Goal: Information Seeking & Learning: Learn about a topic

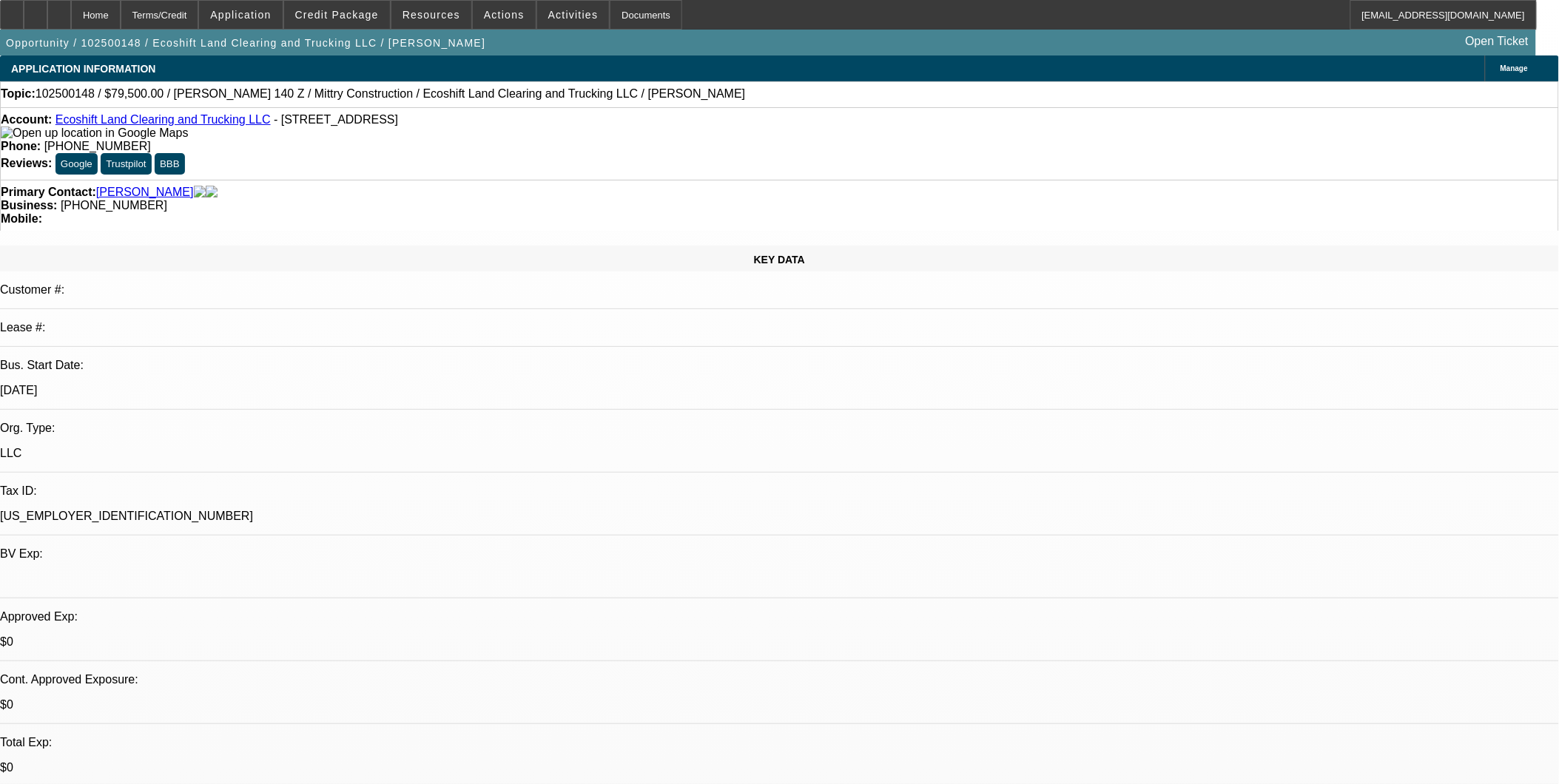
select select "0"
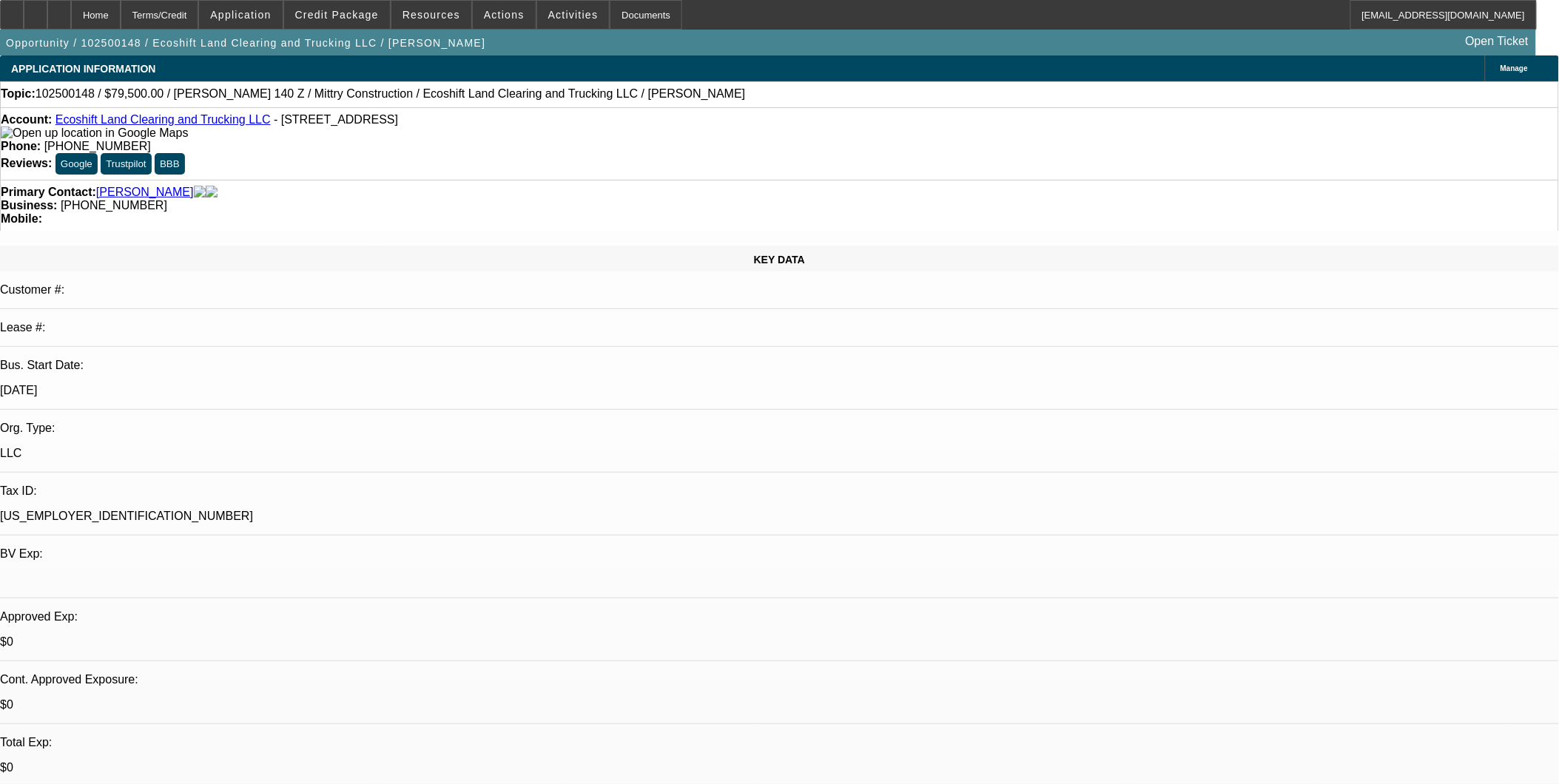
select select "0"
select select "1"
select select "6"
select select "1"
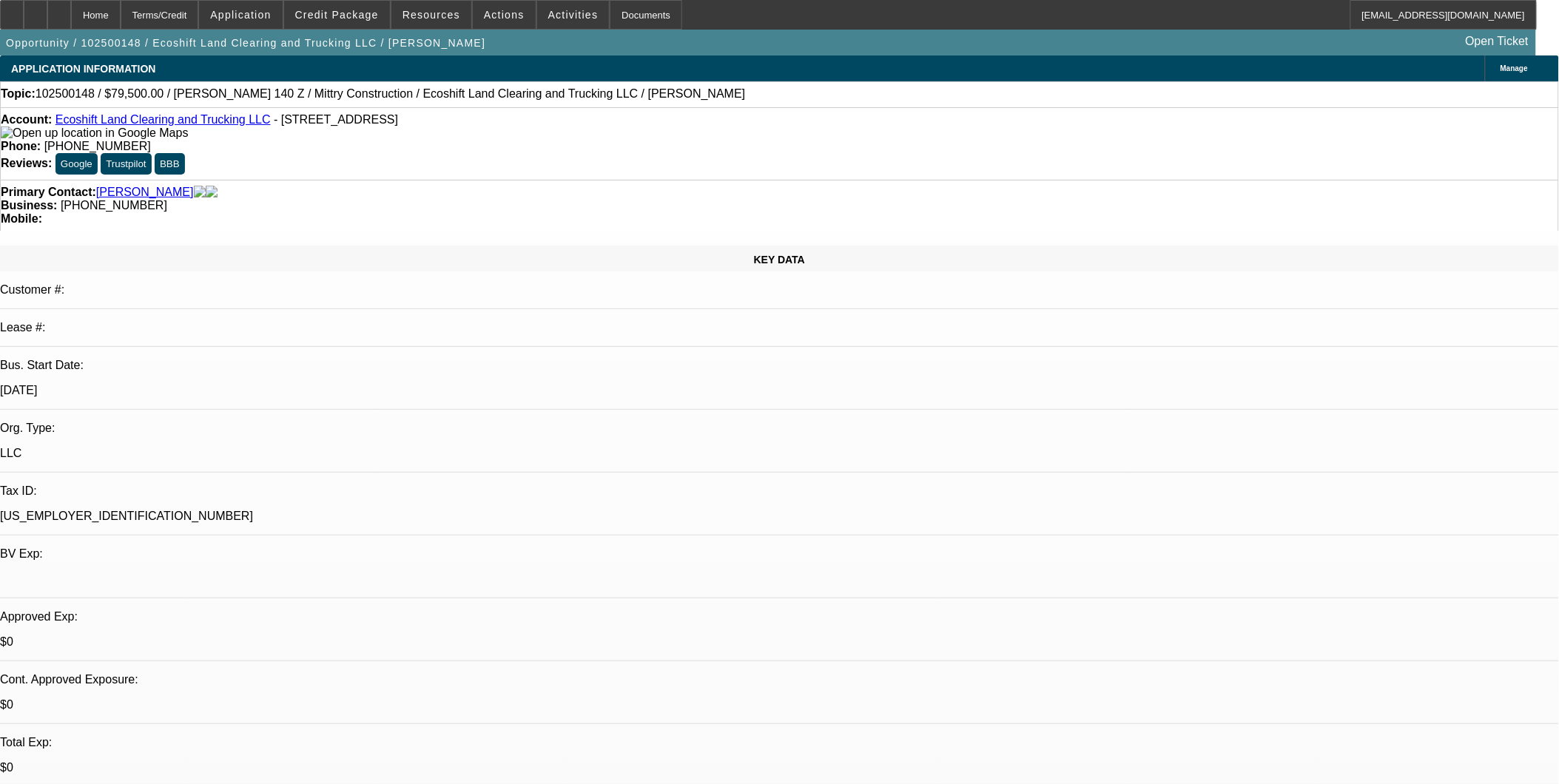
select select "1"
select select "6"
click at [354, 17] on span "Credit Package" at bounding box center [337, 14] width 83 height 11
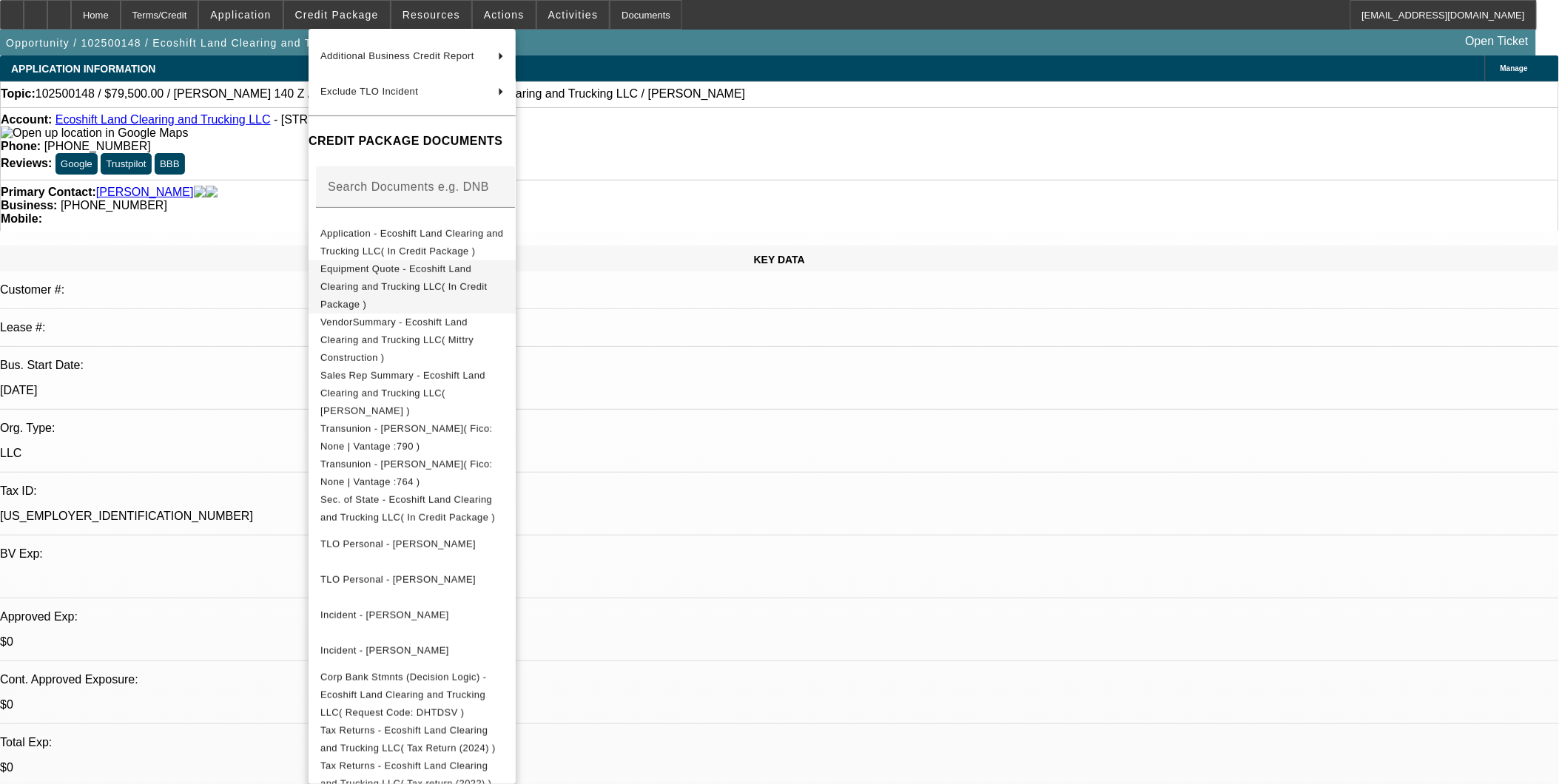
scroll to position [235, 0]
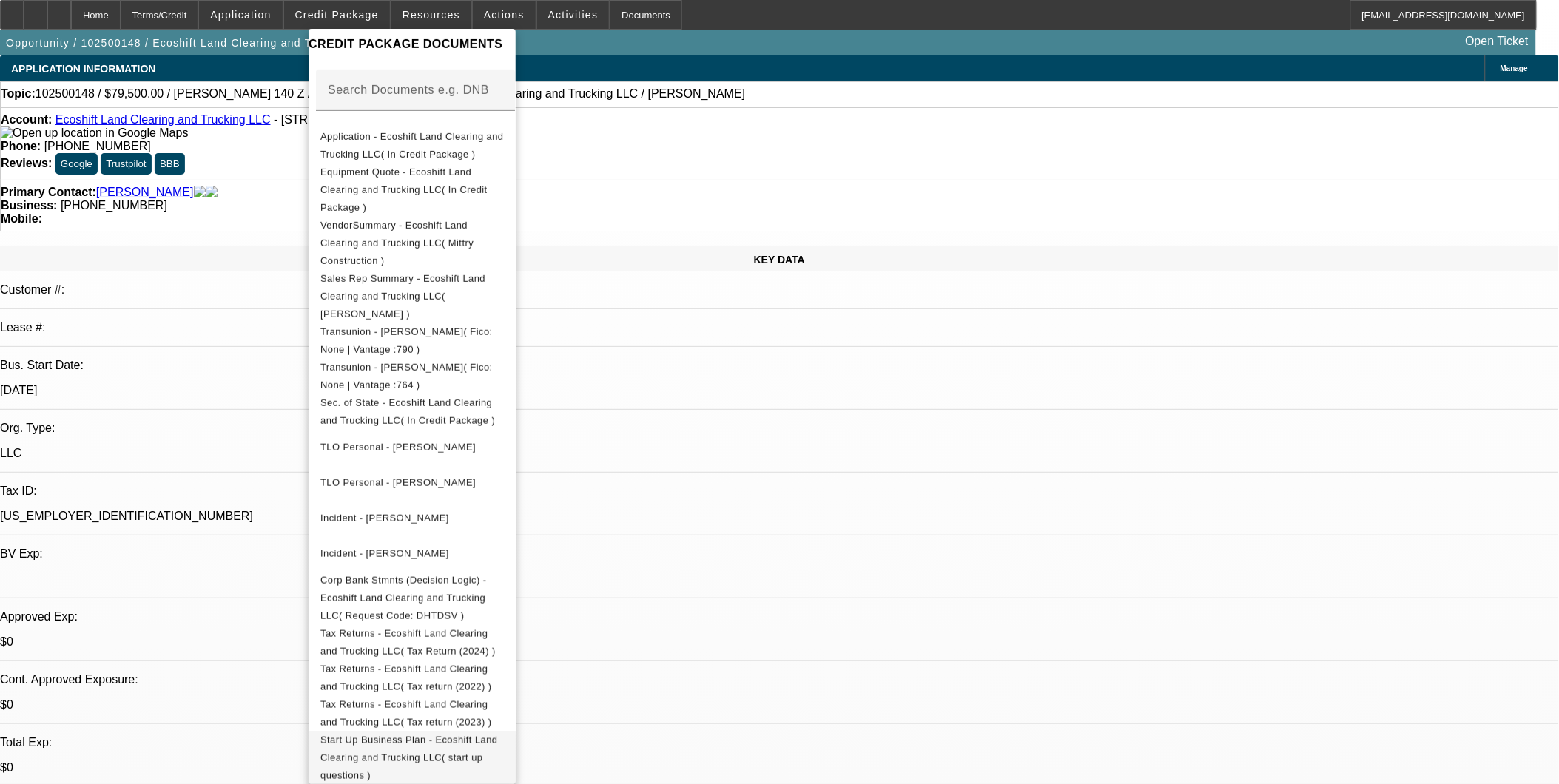
click at [504, 730] on span "Start Up Business Plan - Ecoshift Land Clearing and Trucking LLC( start up ques…" at bounding box center [412, 757] width 184 height 54
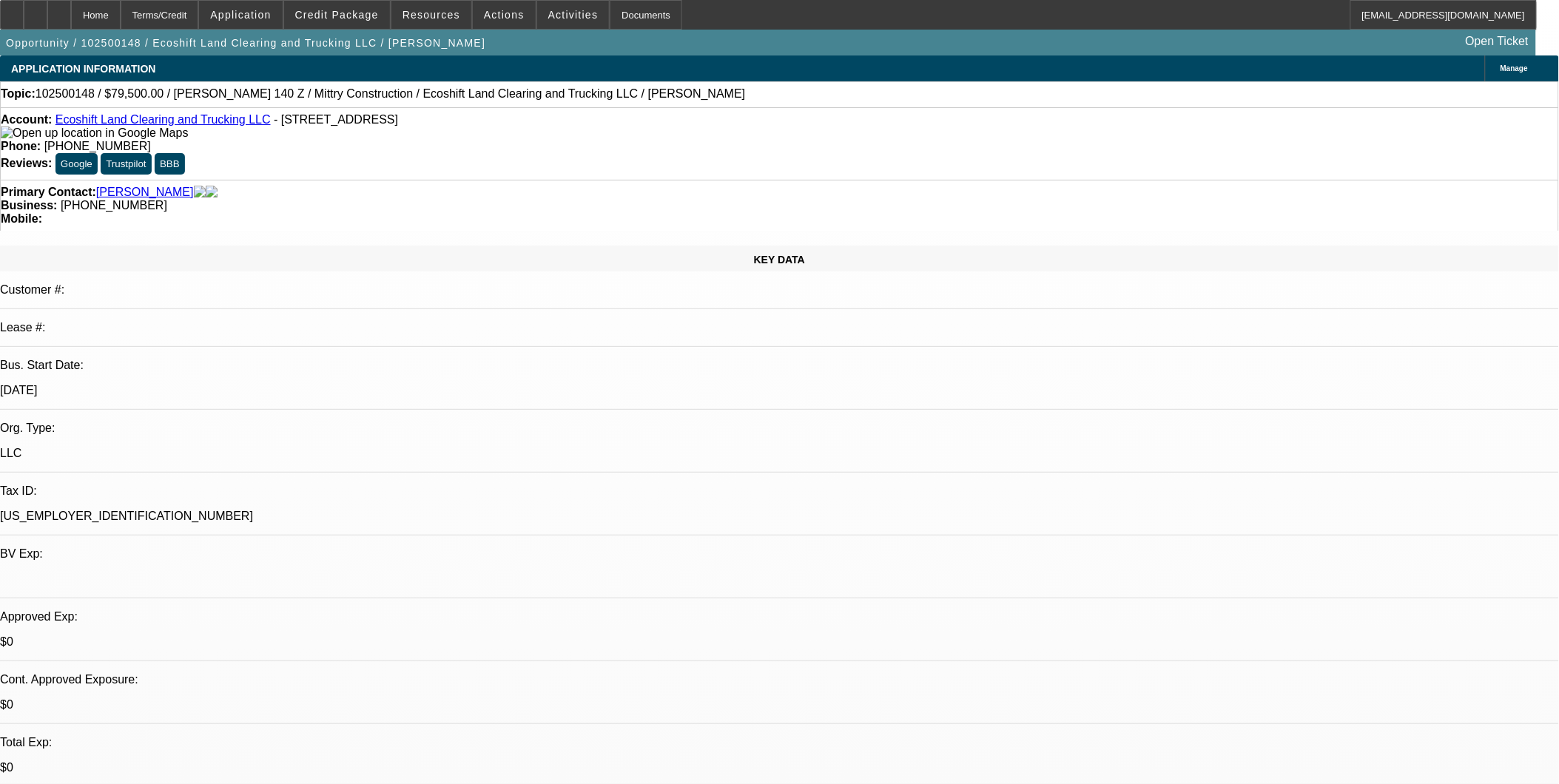
drag, startPoint x: 250, startPoint y: 124, endPoint x: 428, endPoint y: 125, distance: 178.0
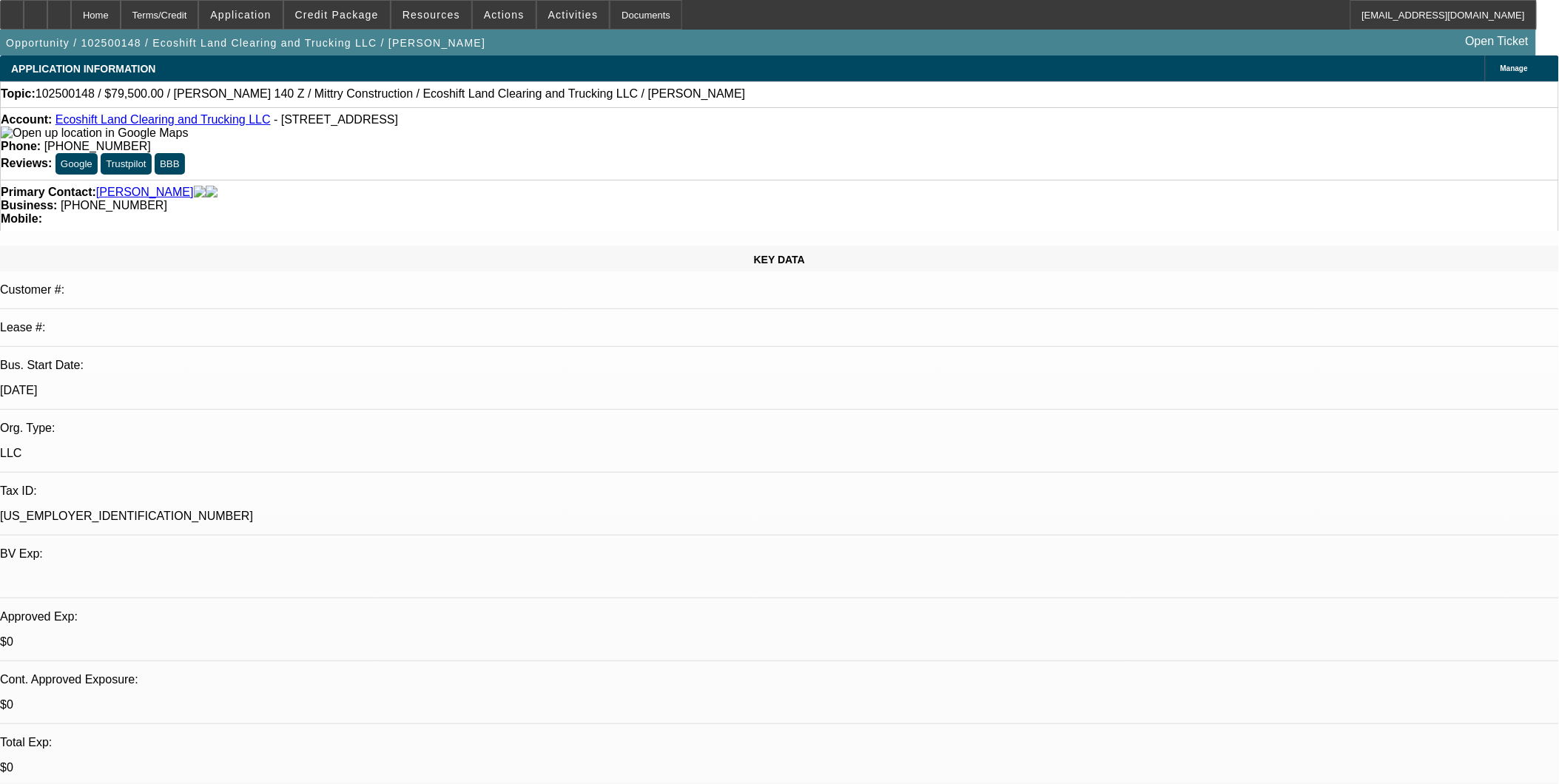
click at [398, 125] on span "- 732 S 6th St Ste N, Las Vegas, NV 89101" at bounding box center [336, 119] width 124 height 12
click at [187, 139] on icon at bounding box center [187, 132] width 0 height 12
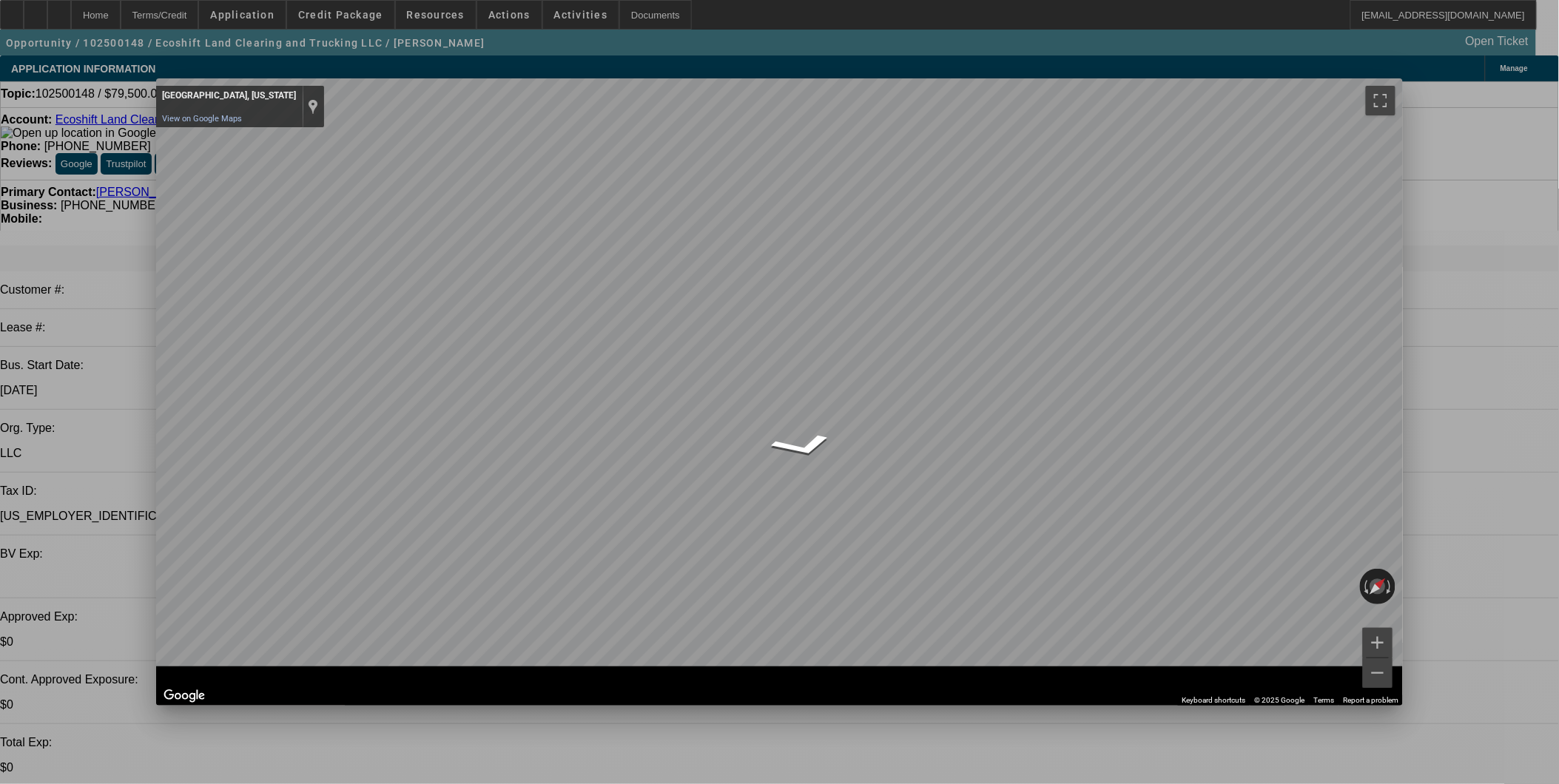
click at [1381, 90] on span "Close" at bounding box center [1383, 91] width 20 height 9
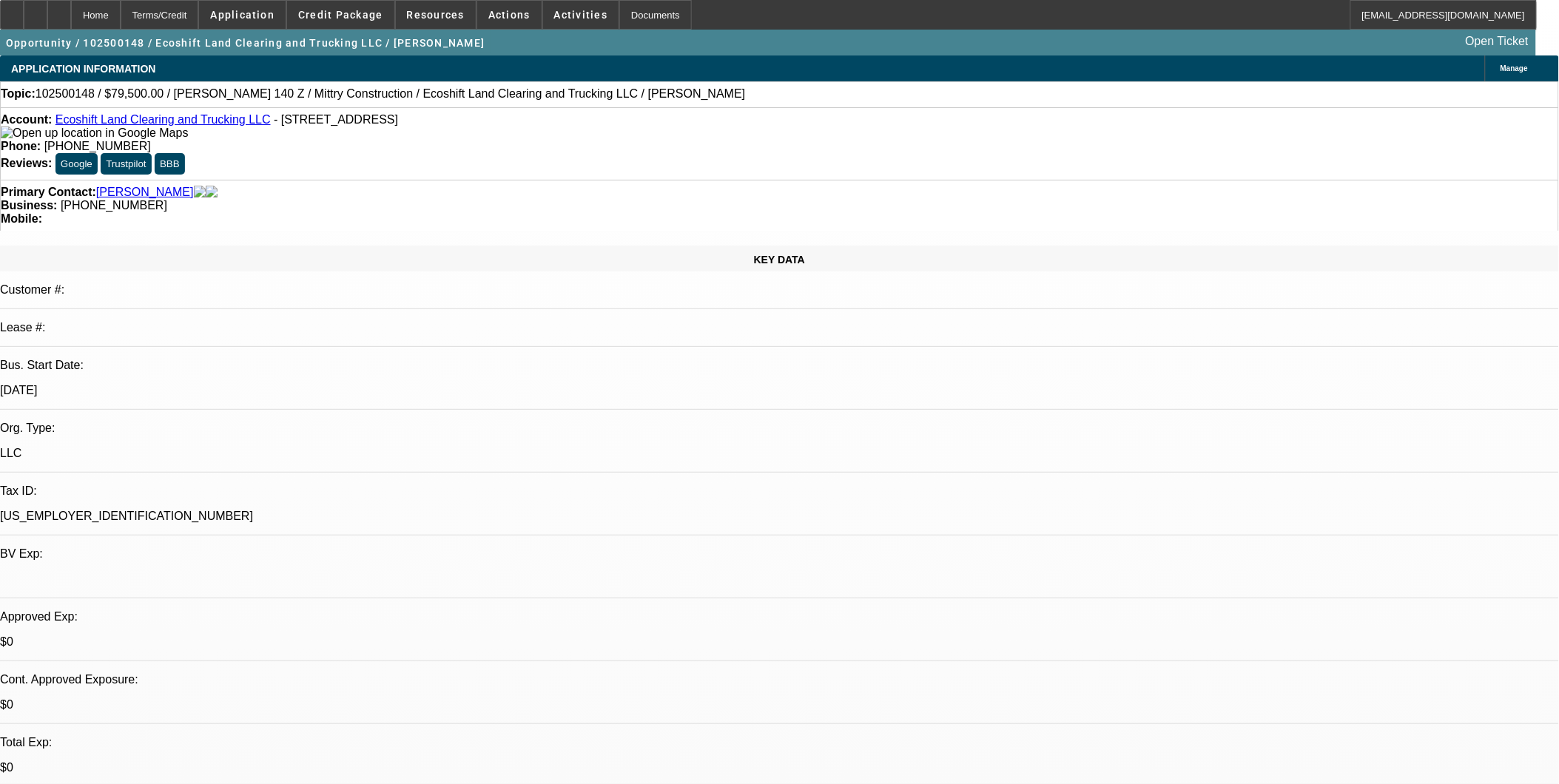
scroll to position [0, 0]
click at [1263, 189] on span "Reply All" at bounding box center [1282, 185] width 38 height 11
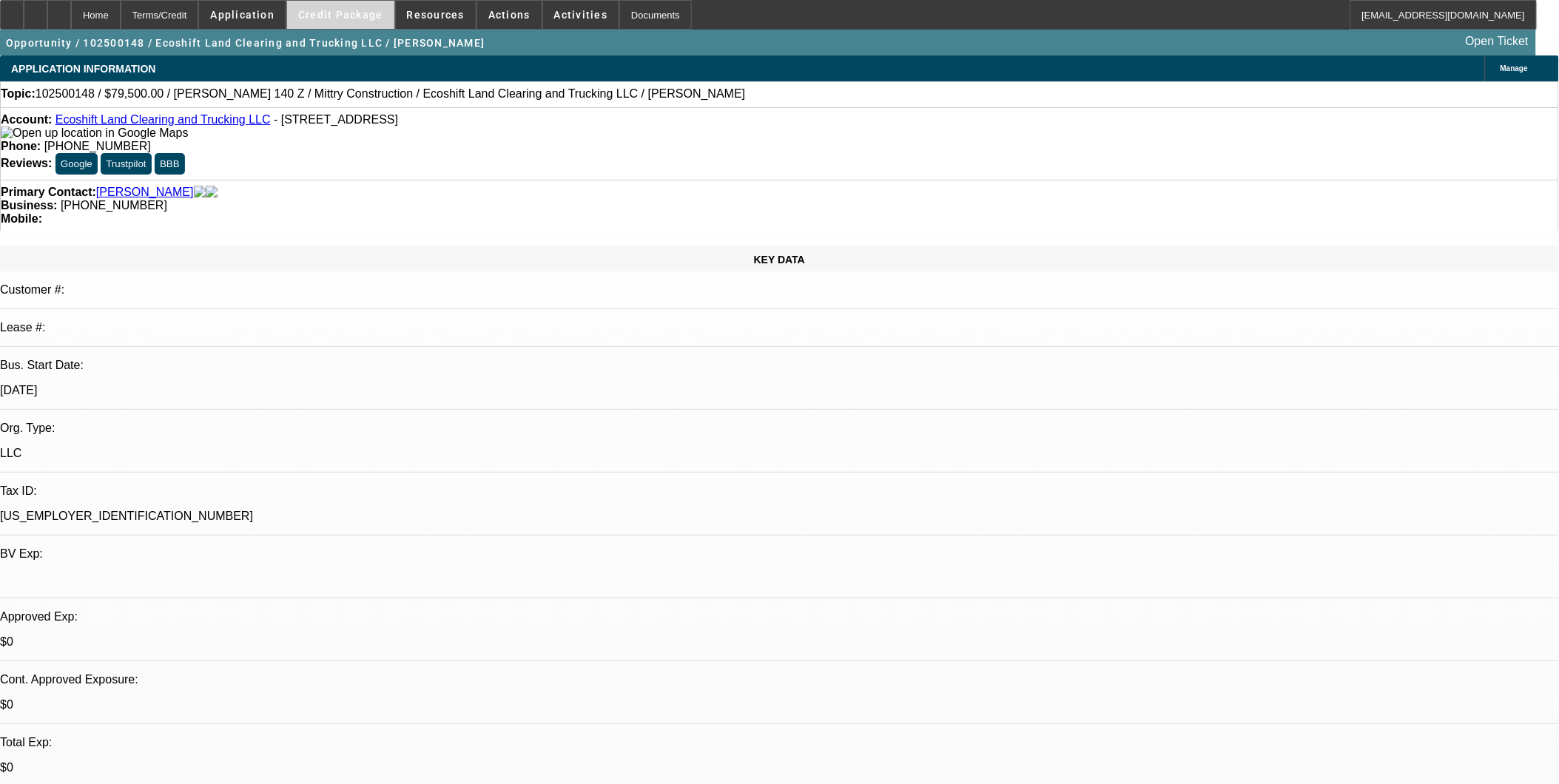
click at [348, 11] on span "Credit Package" at bounding box center [340, 14] width 85 height 11
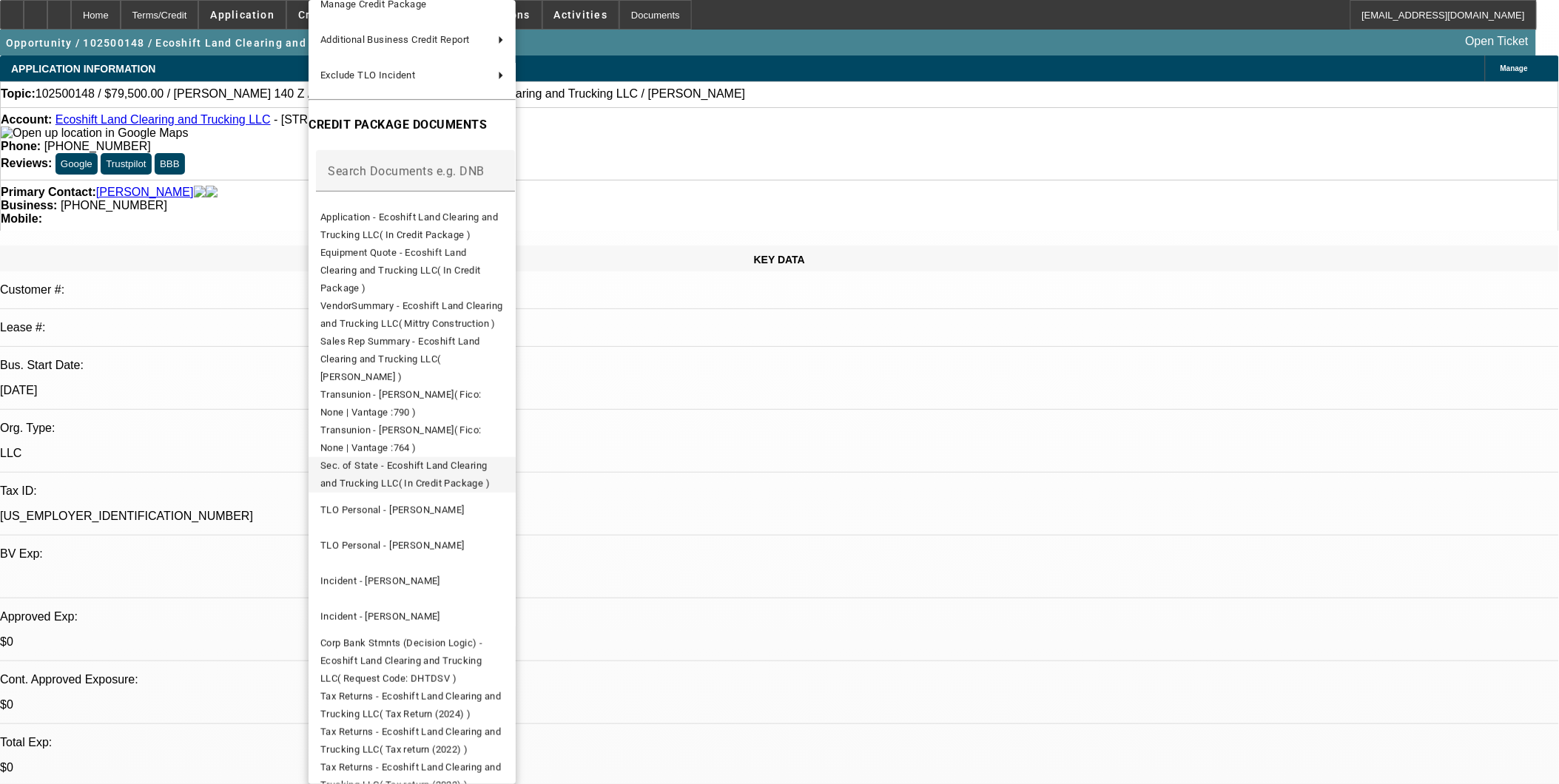
scroll to position [164, 0]
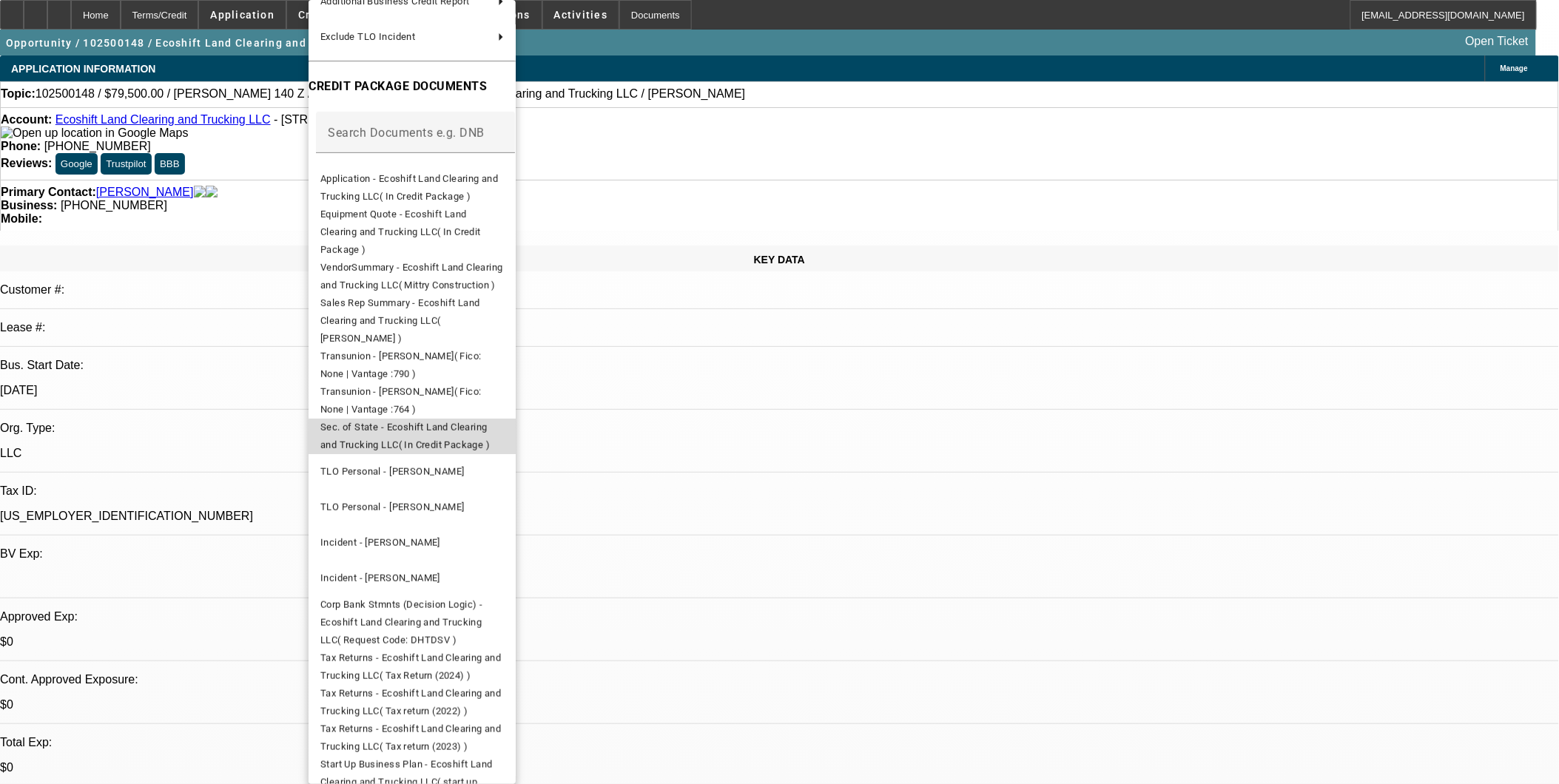
click at [490, 422] on span "Sec. of State - Ecoshift Land Clearing and Trucking LLC( In Credit Package )" at bounding box center [405, 436] width 169 height 29
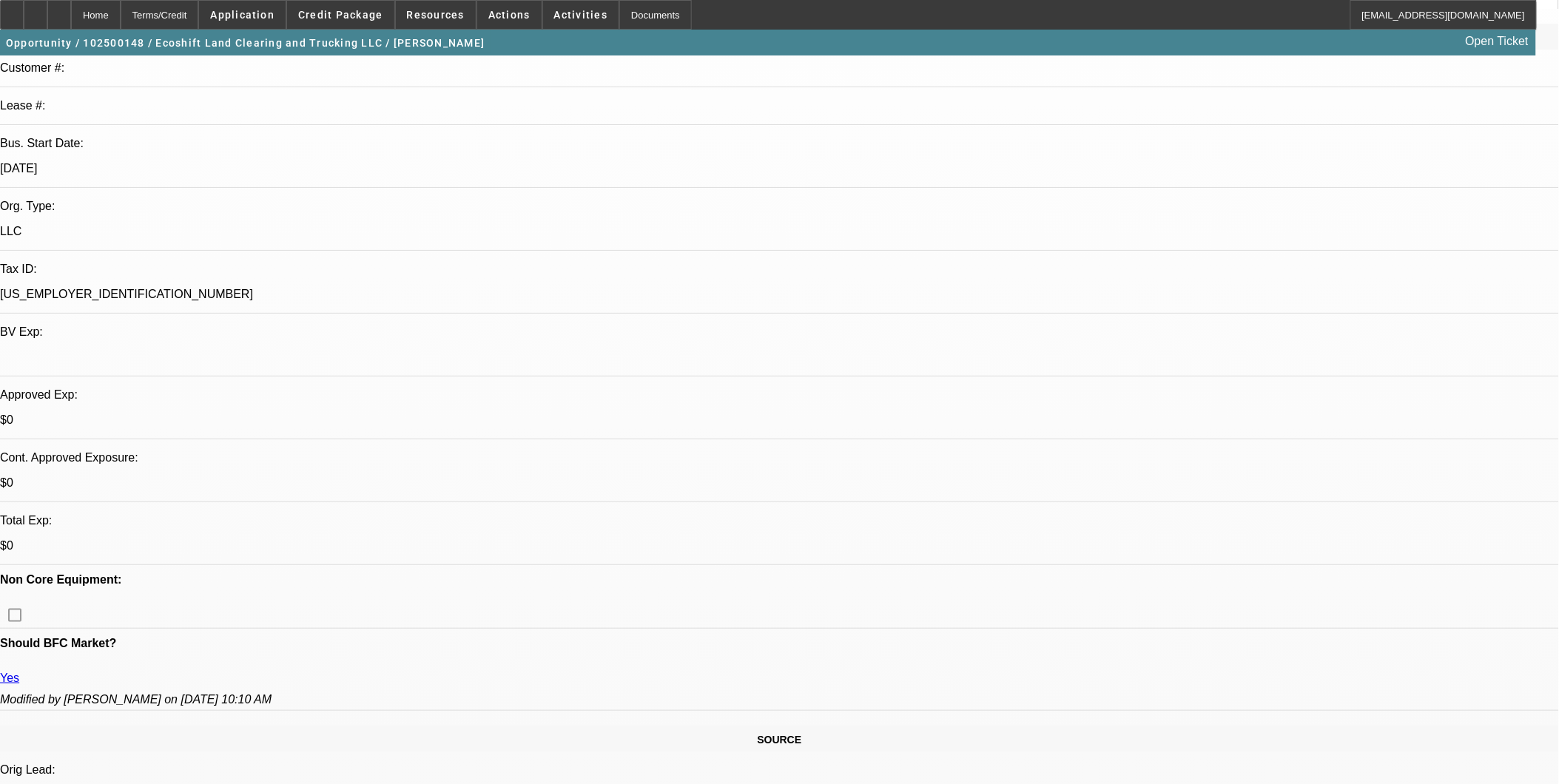
scroll to position [247, 0]
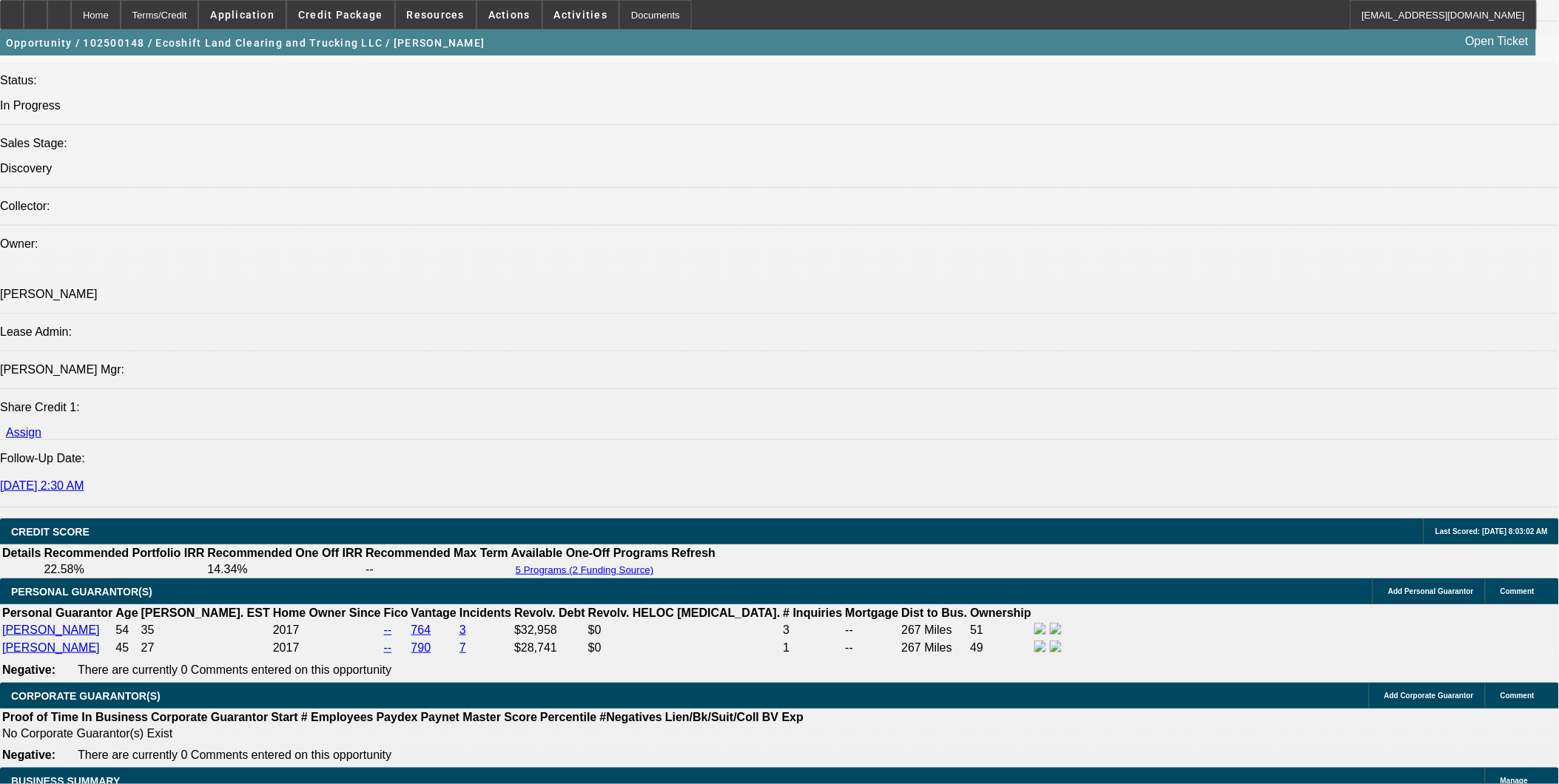
scroll to position [1725, 0]
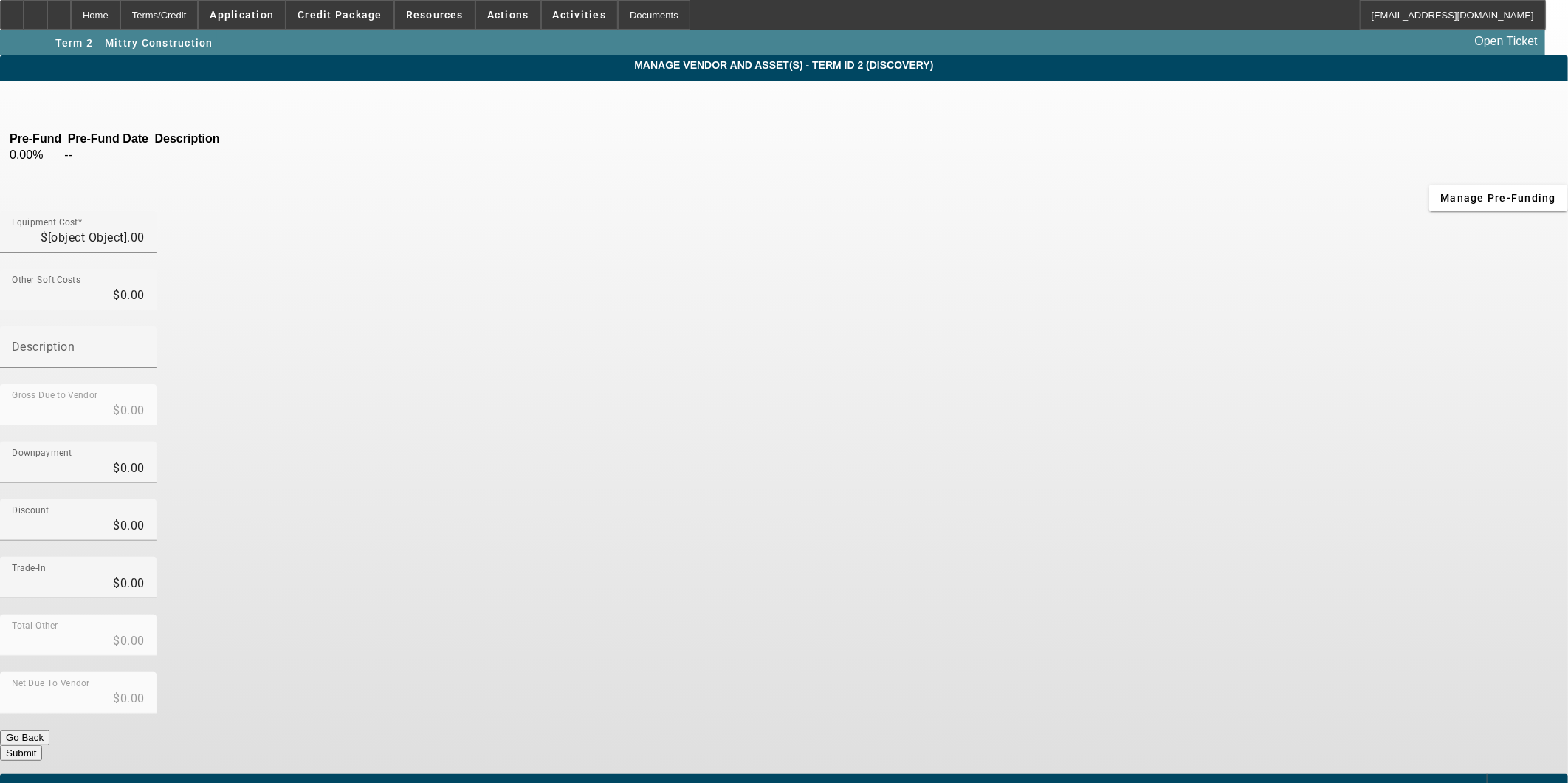
type input "$79,500.00"
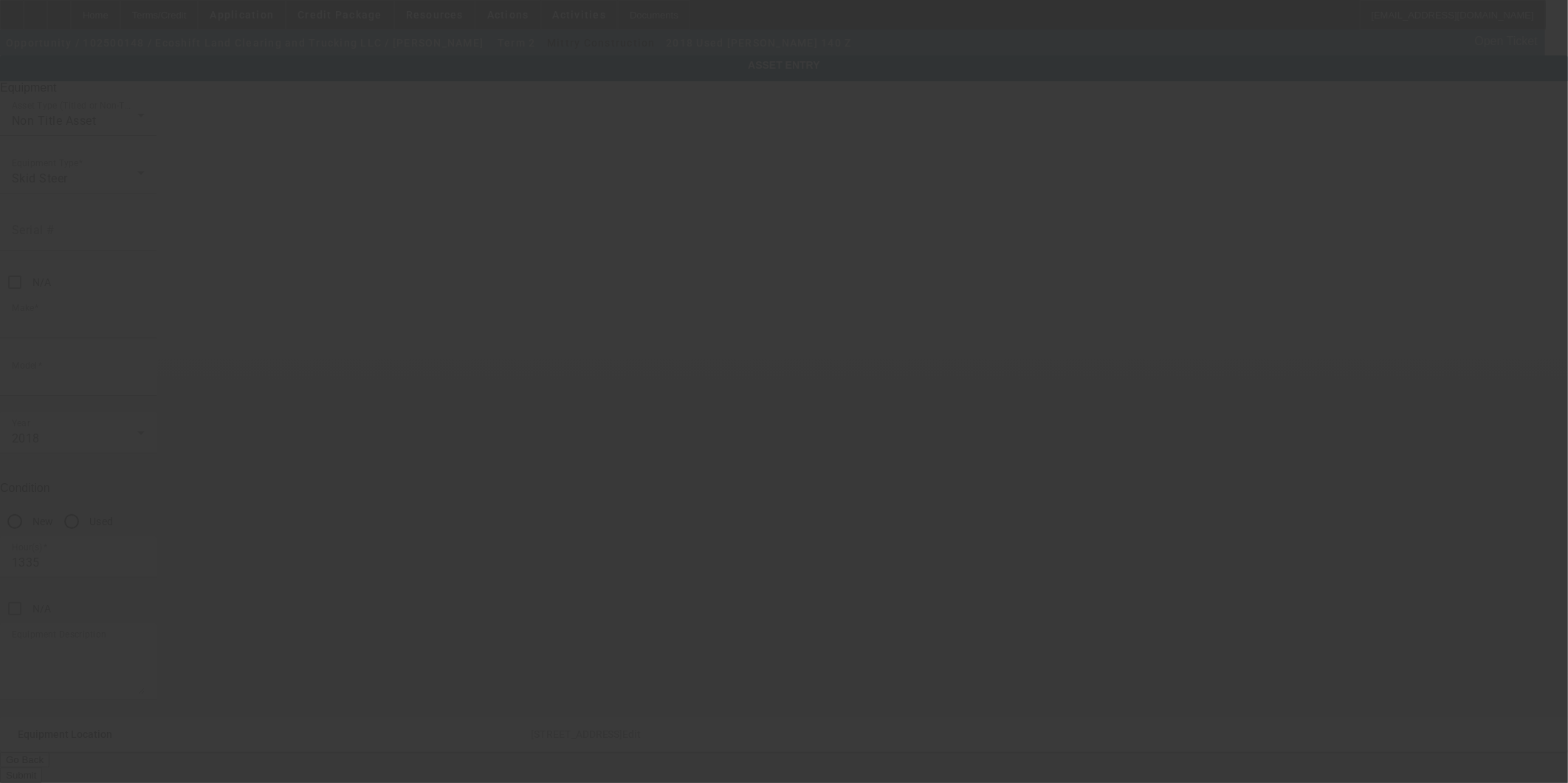
type input "Riley"
type input "140 Z"
radio input "true"
type textarea "2018 Riley 140 Z with approx. 1335 hours and a 140 HP Cummins engine. This trac…"
type input "732 South 6th Street"
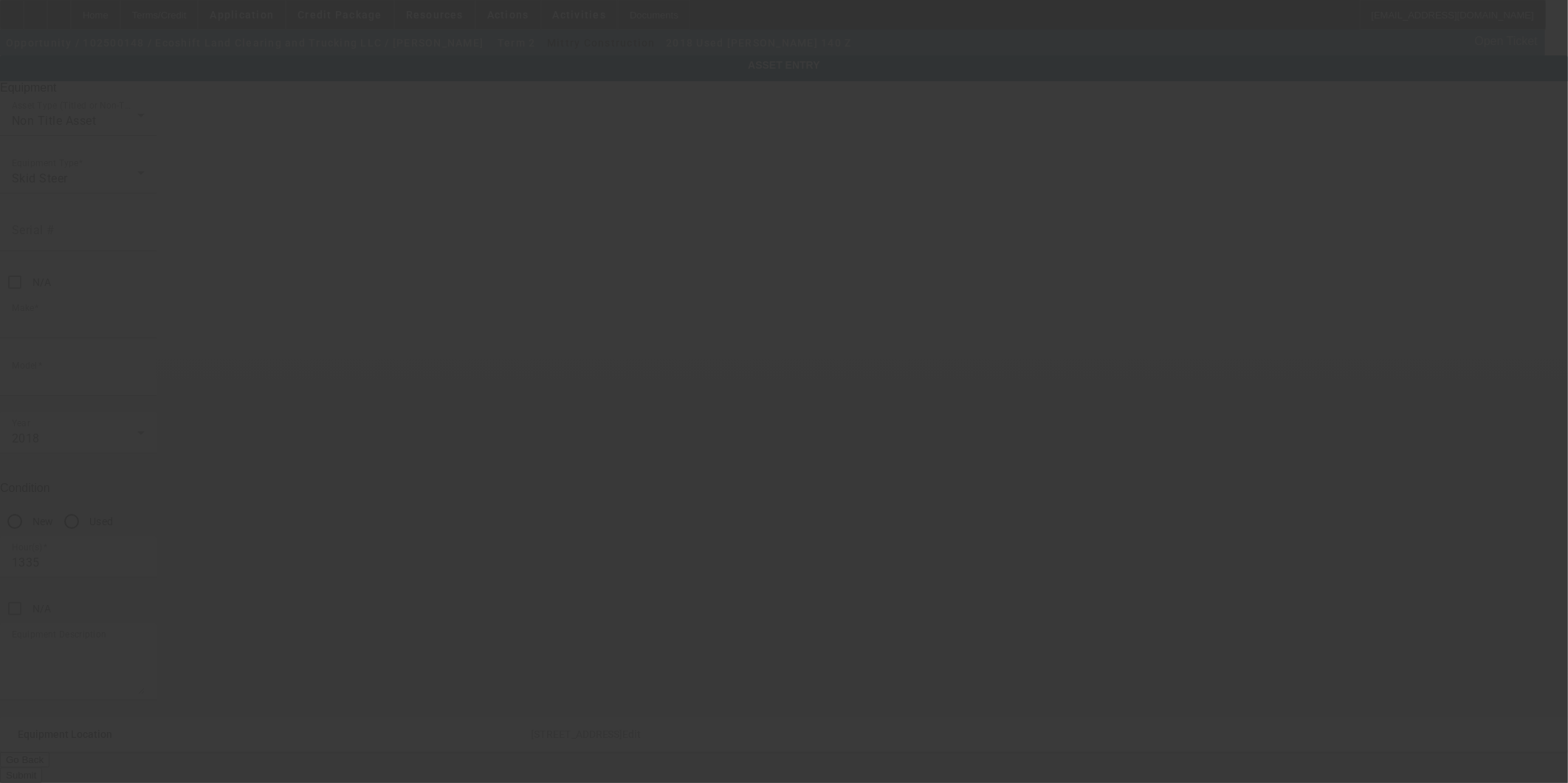
type input "N"
type input "Las Vegas"
type input "89101"
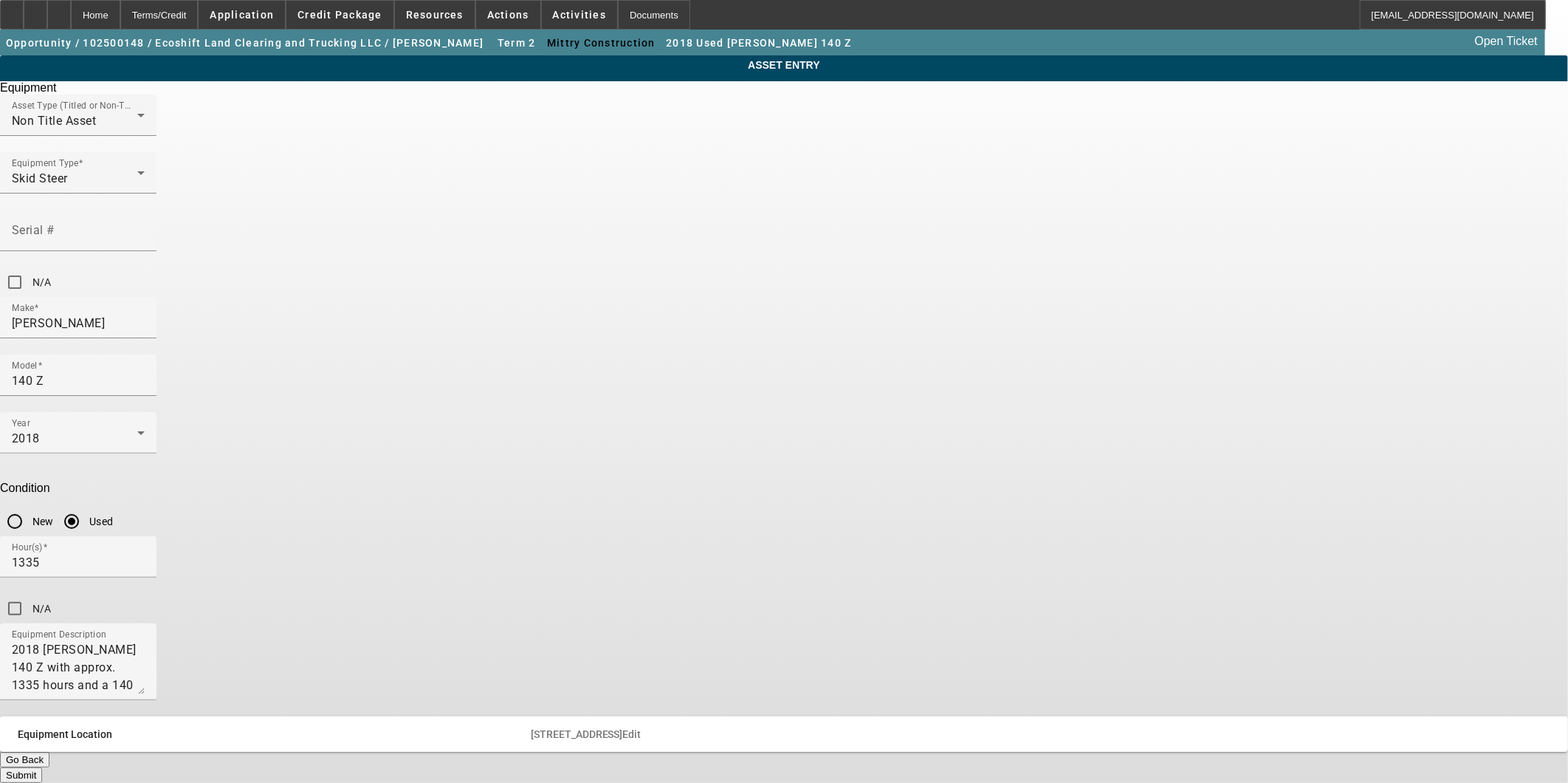
click at [641, 729] on span "Edit" at bounding box center [632, 734] width 18 height 11
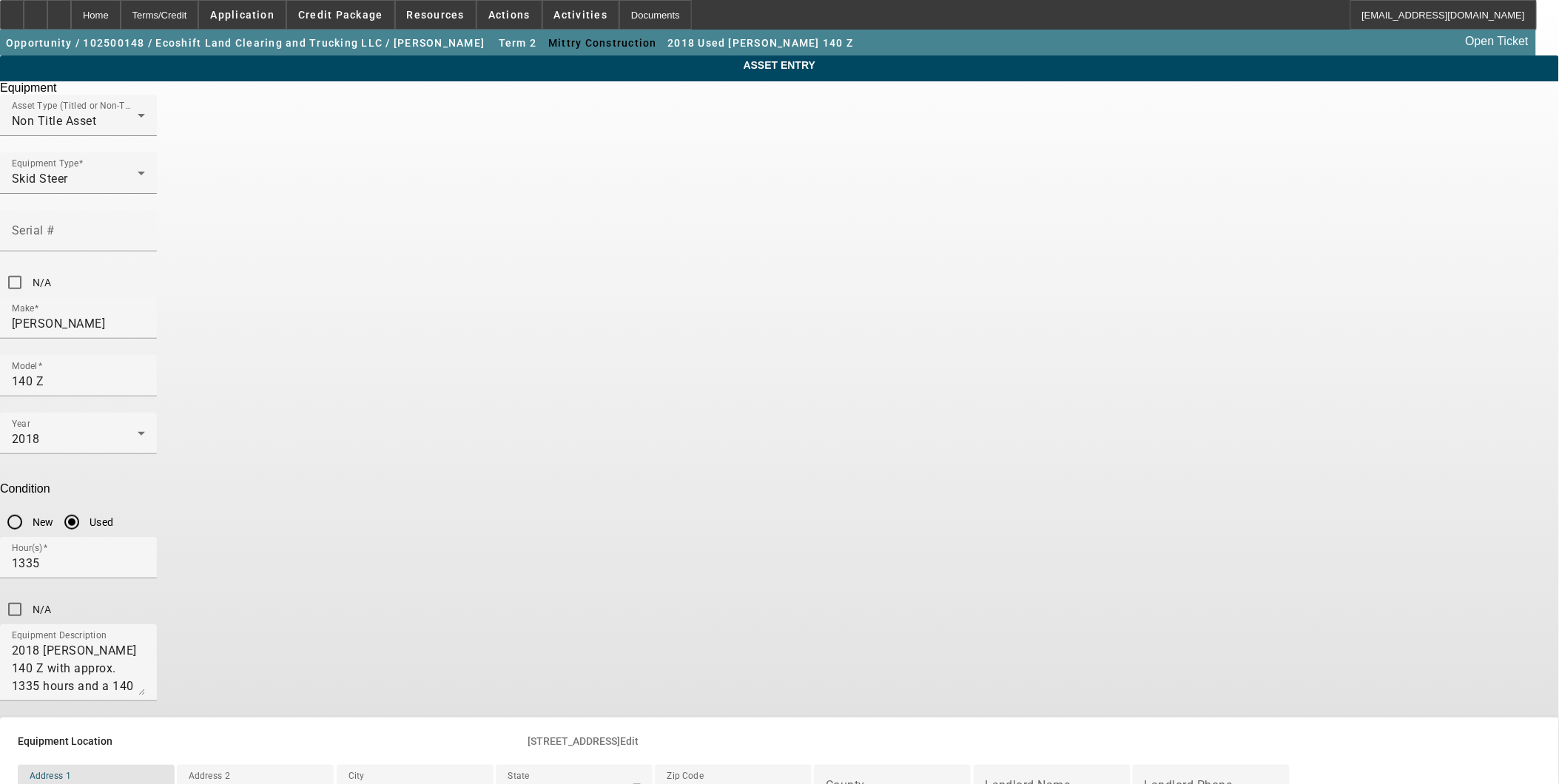
drag, startPoint x: 718, startPoint y: 593, endPoint x: 462, endPoint y: 587, distance: 256.1
click at [462, 587] on div "ASSET ENTRY Delete asset Equipment Asset Type (Titled or Non-Titled) Non Title …" at bounding box center [780, 460] width 1559 height 810
click at [358, 16] on span "Credit Package" at bounding box center [340, 14] width 85 height 11
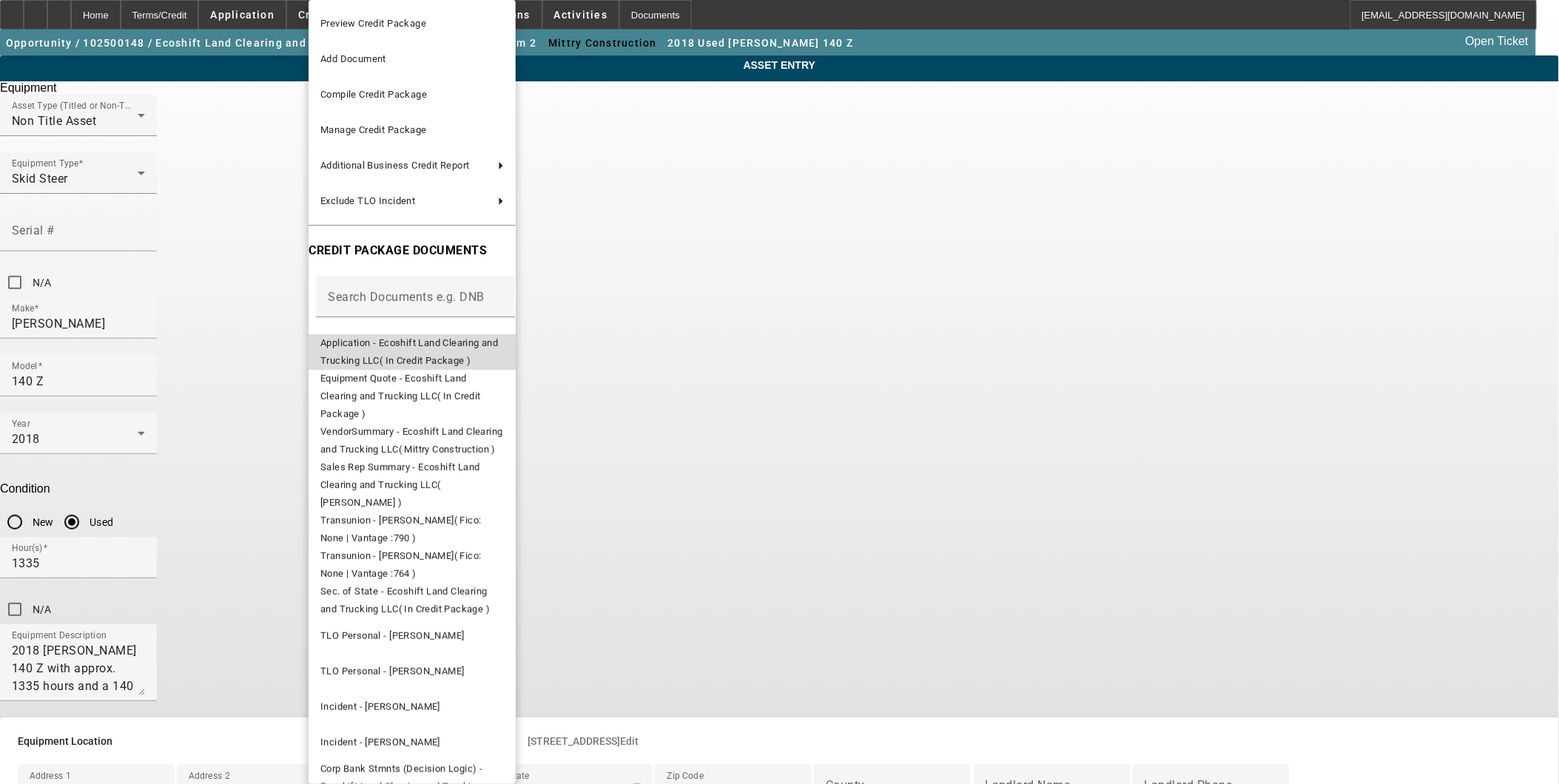
drag, startPoint x: 406, startPoint y: 28, endPoint x: 342, endPoint y: 345, distance: 323.4
click at [342, 345] on span "Application - Ecoshift Land Clearing and Trucking LLC( In Credit Package )" at bounding box center [409, 352] width 178 height 29
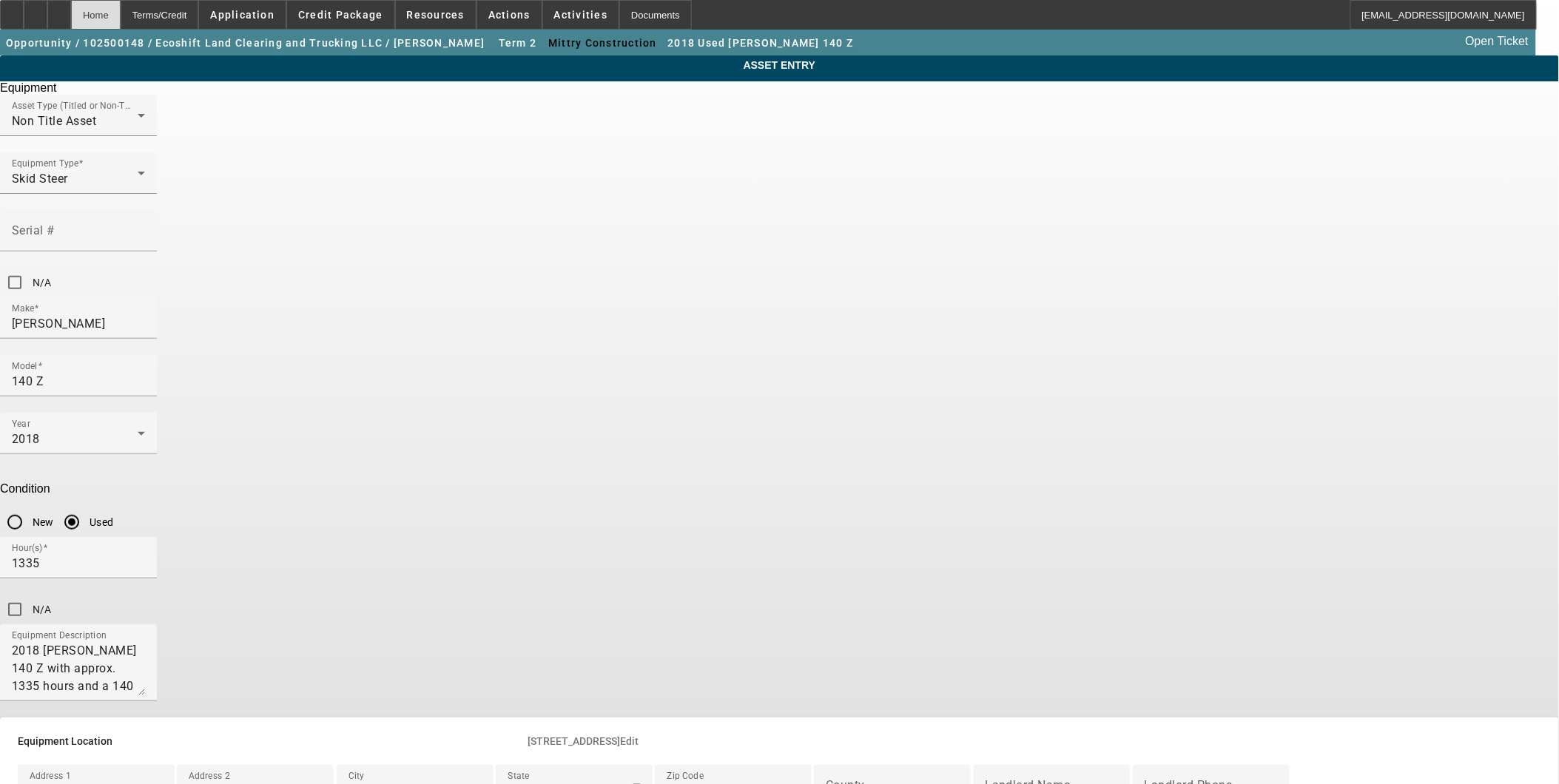
click at [121, 16] on div "Home" at bounding box center [96, 14] width 50 height 30
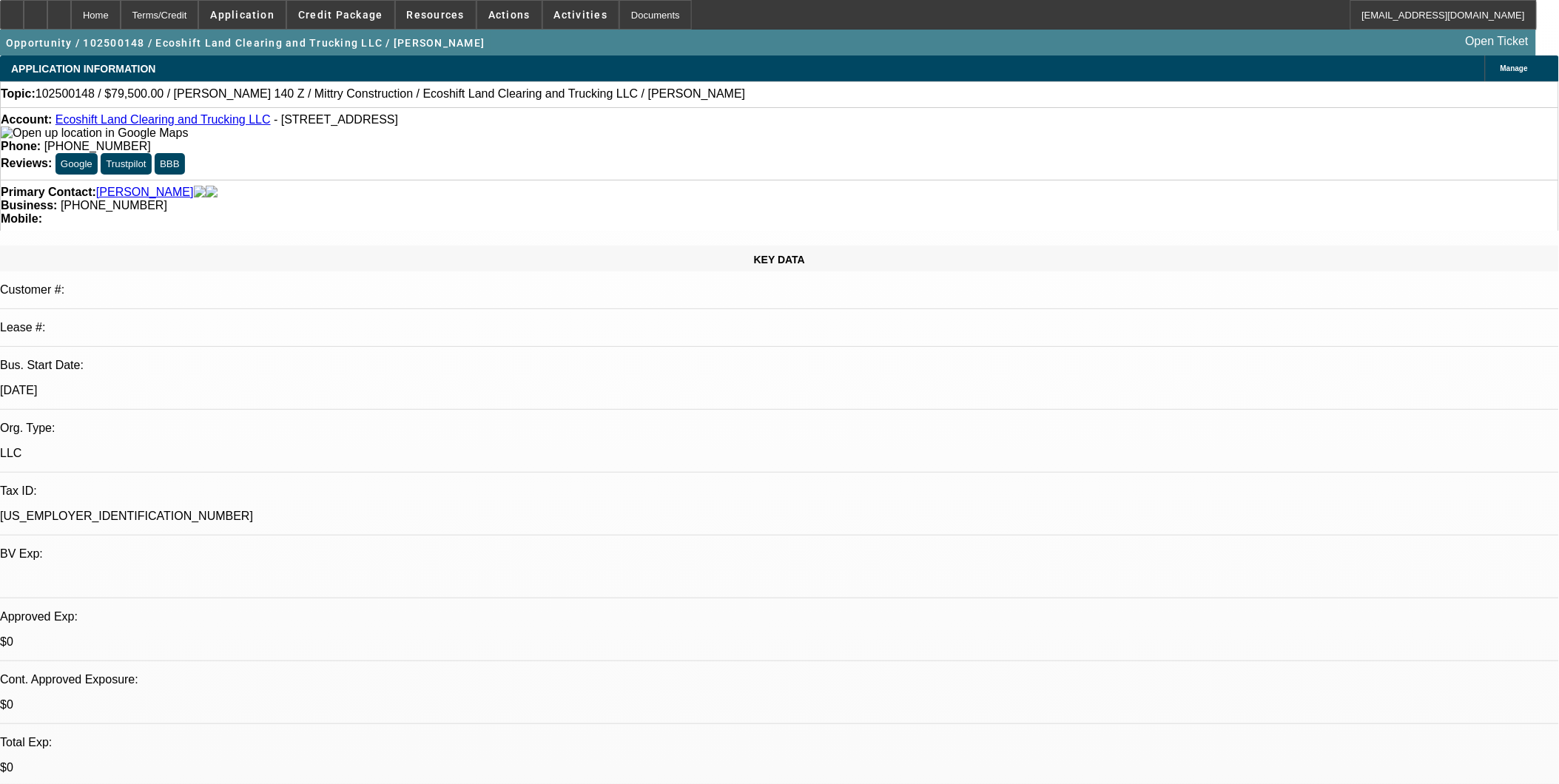
select select "0"
select select "6"
select select "0"
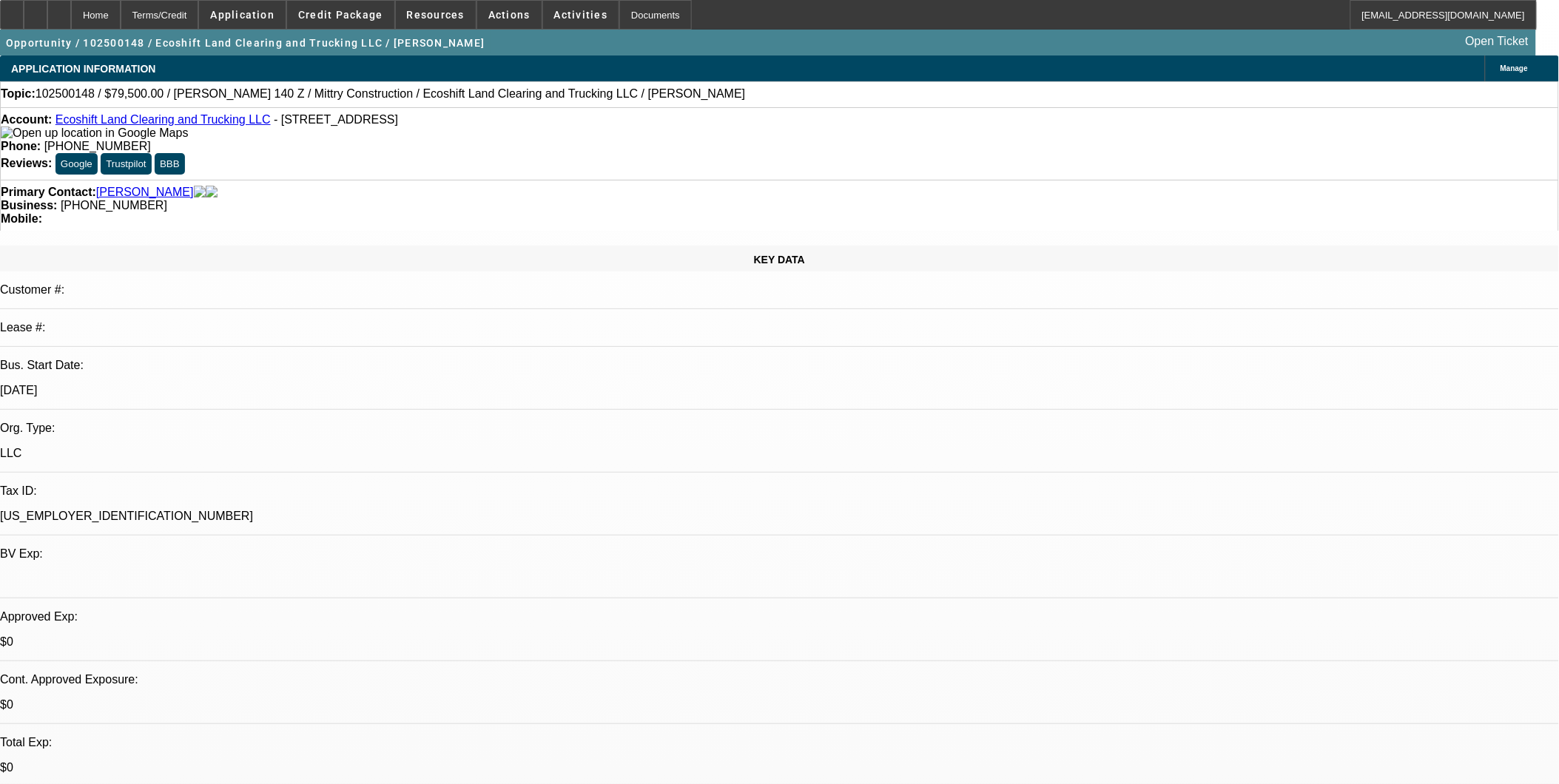
select select "0"
select select "6"
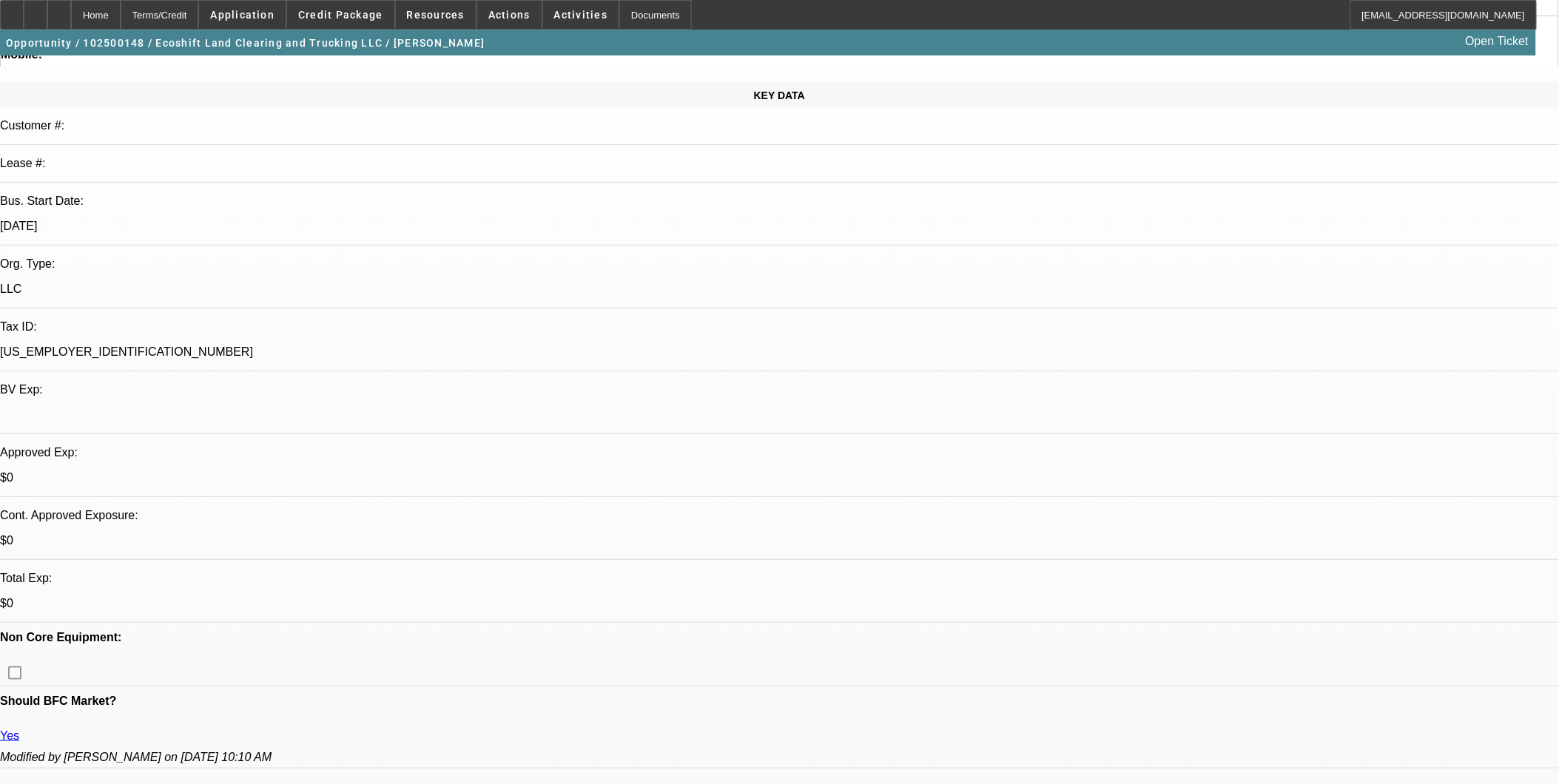
scroll to position [82, 0]
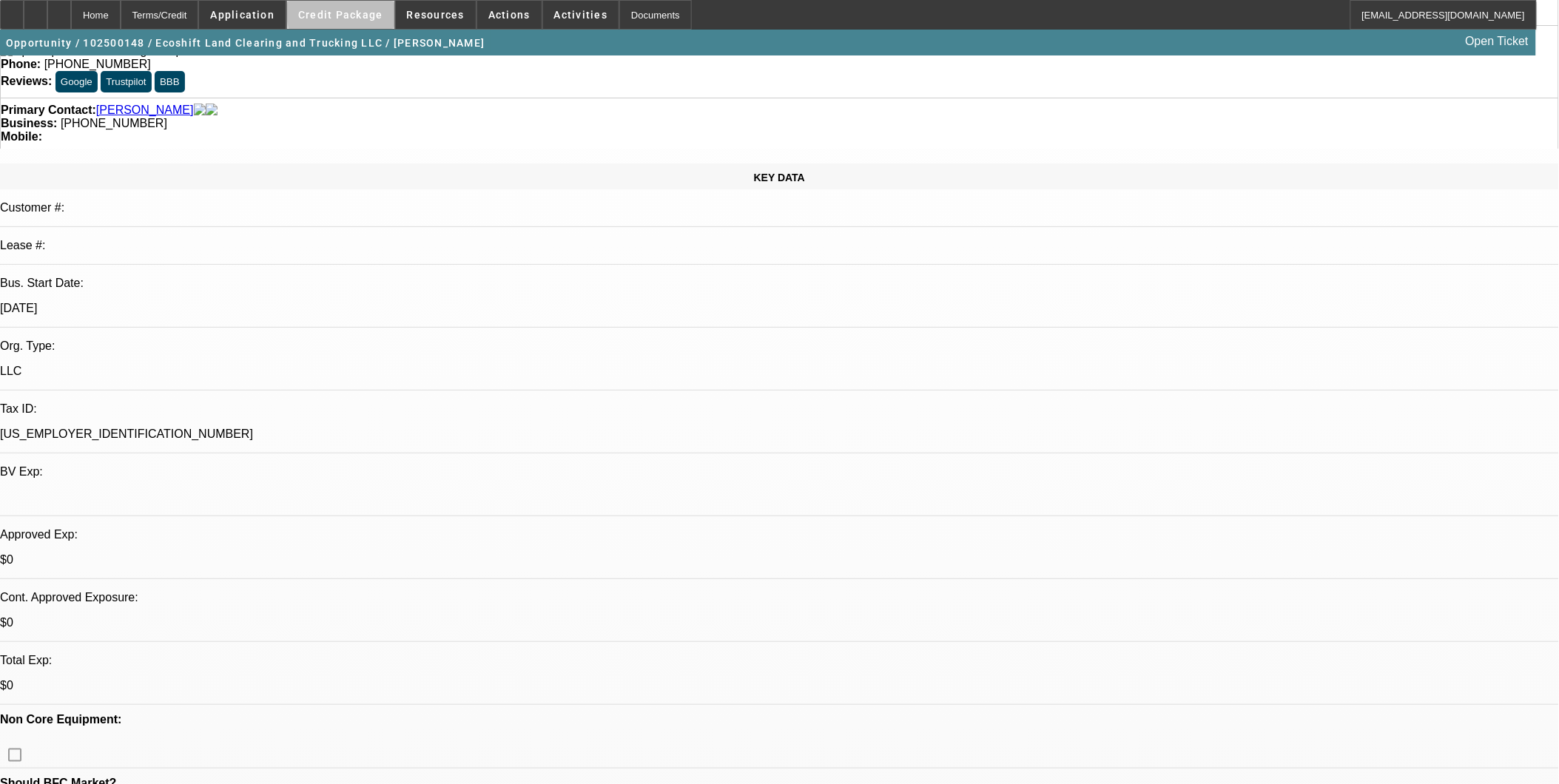
click at [363, 15] on span "Credit Package" at bounding box center [340, 14] width 85 height 11
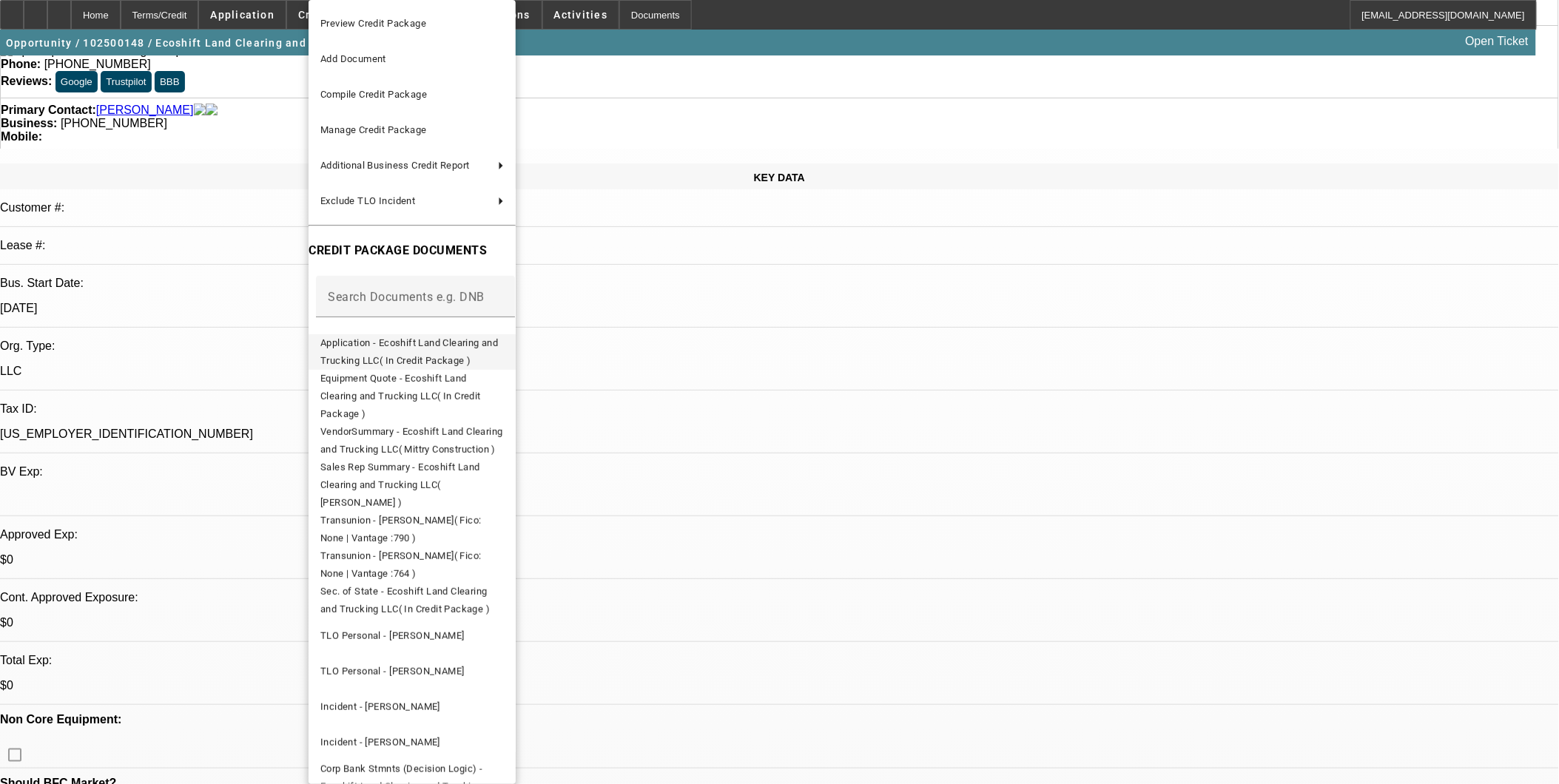
click at [476, 348] on span "Application - Ecoshift Land Clearing and Trucking LLC( In Credit Package )" at bounding box center [409, 352] width 178 height 29
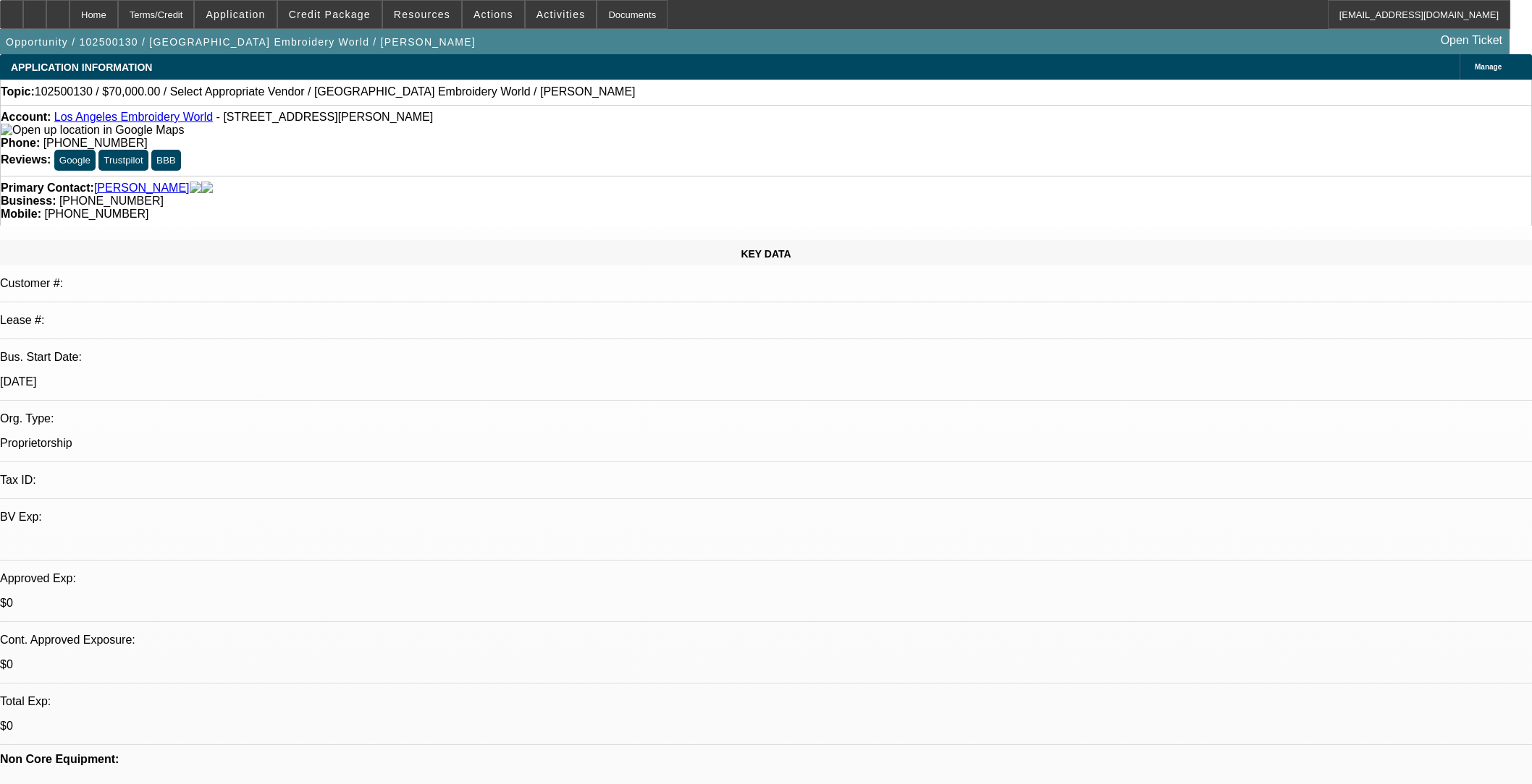
select select "0"
select select "2"
select select "0.1"
select select "4"
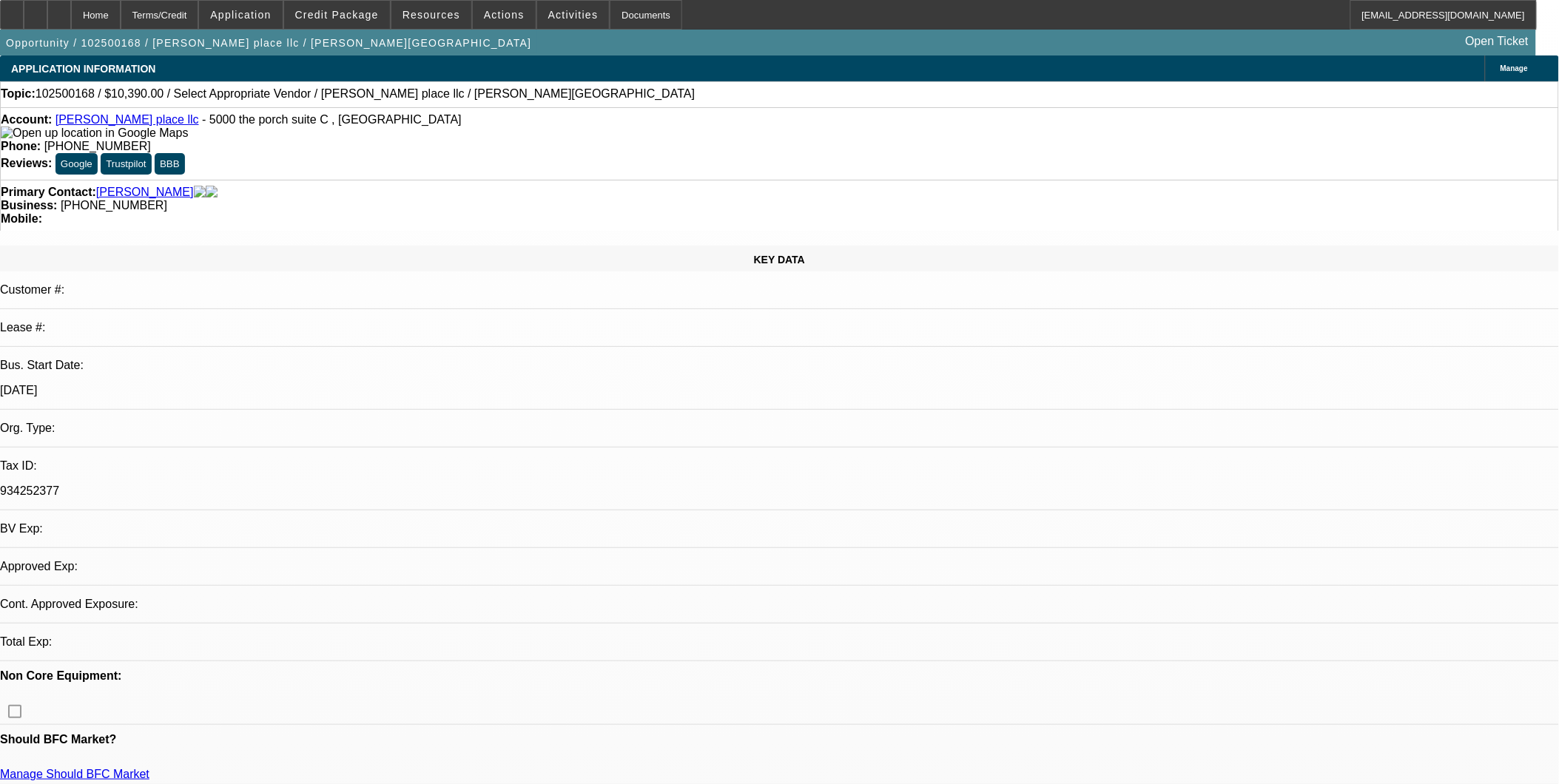
select select "0"
select select "2"
select select "0.1"
select select "1"
select select "2"
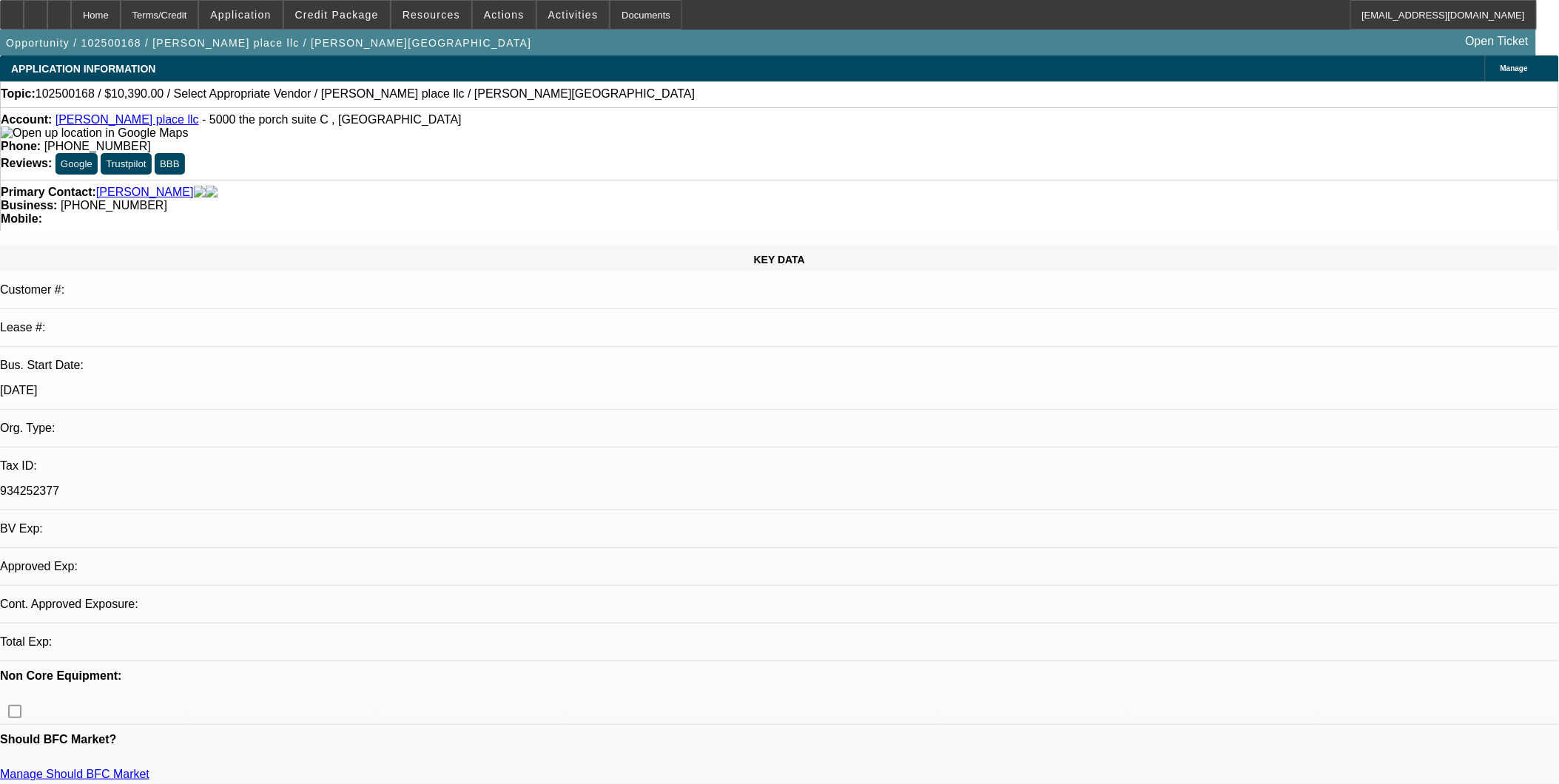
select select "4"
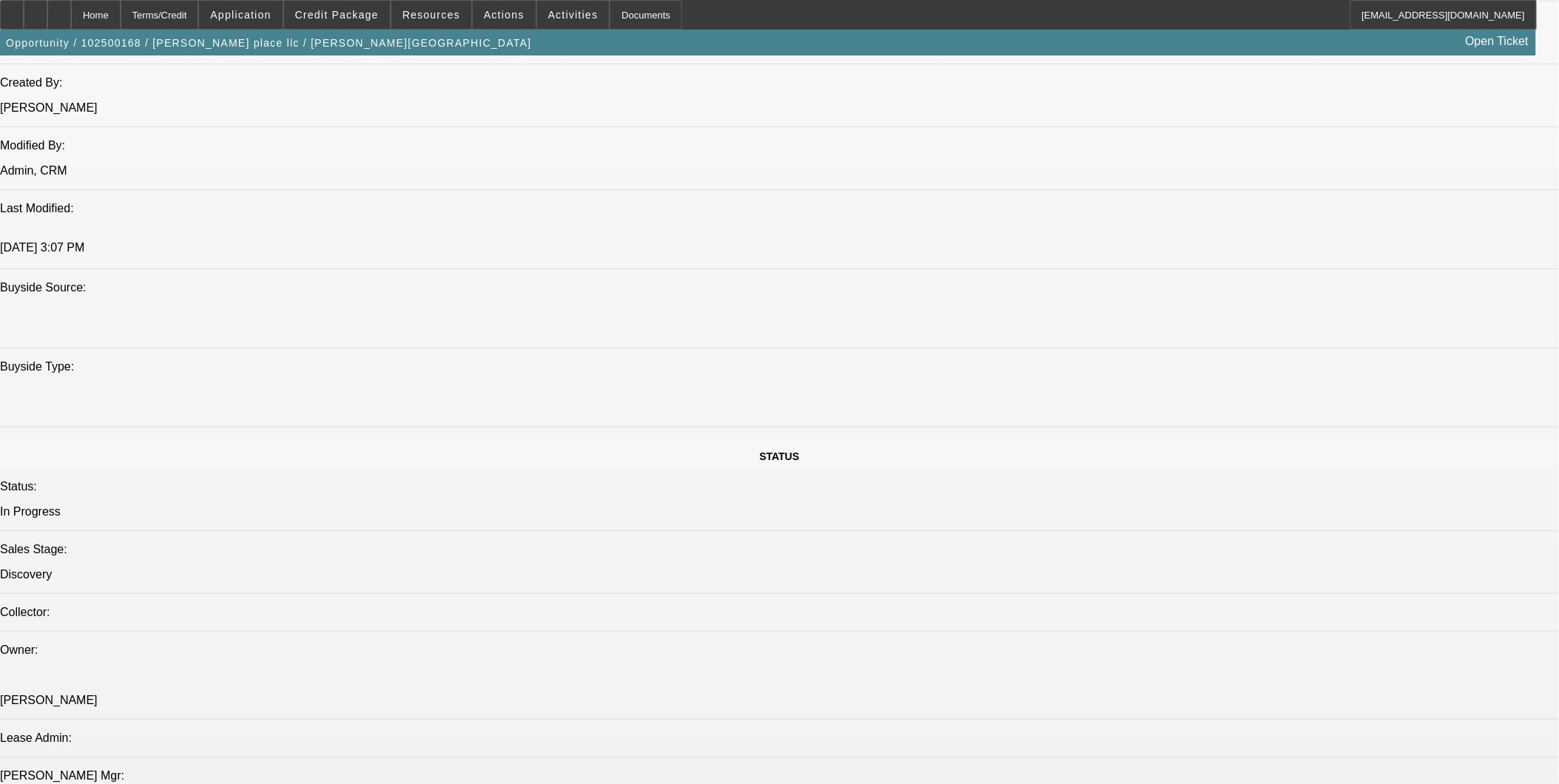
scroll to position [1150, 0]
click at [336, 16] on span "Credit Package" at bounding box center [337, 14] width 83 height 11
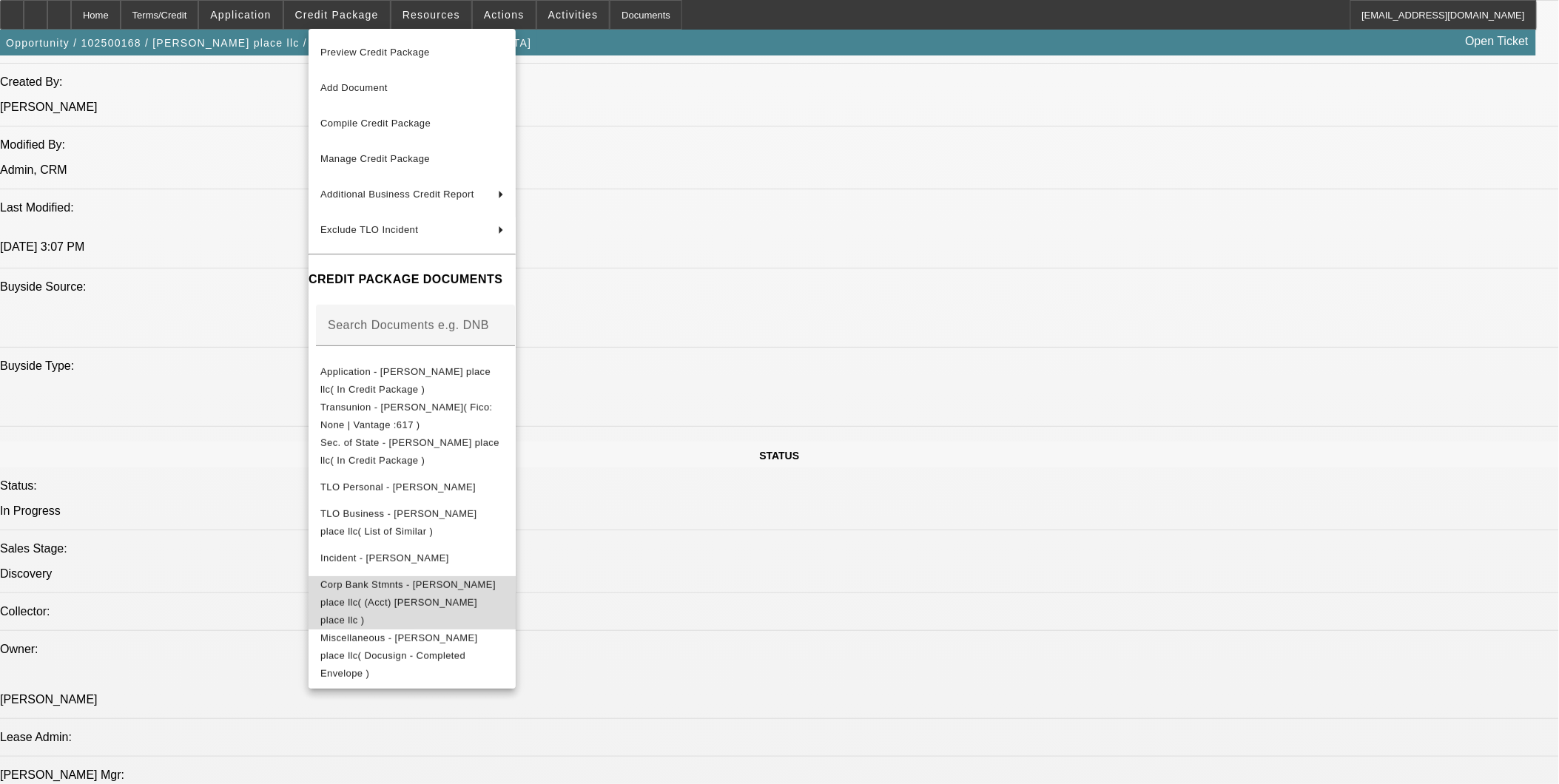
click at [452, 481] on span "Corp Bank Stmnts - higdon place llc( (Acct) higdon place llc )" at bounding box center [407, 601] width 175 height 47
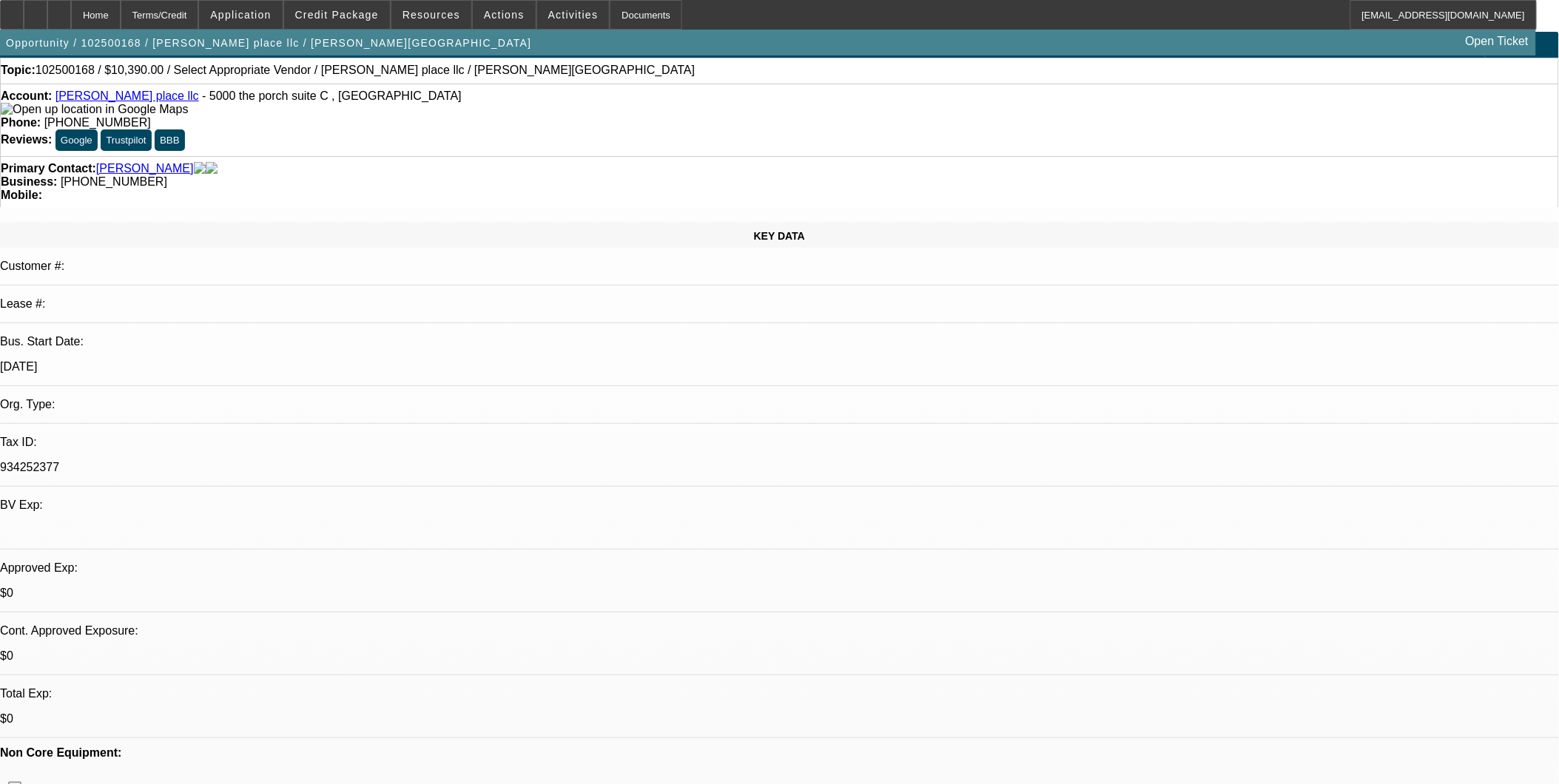
scroll to position [0, 0]
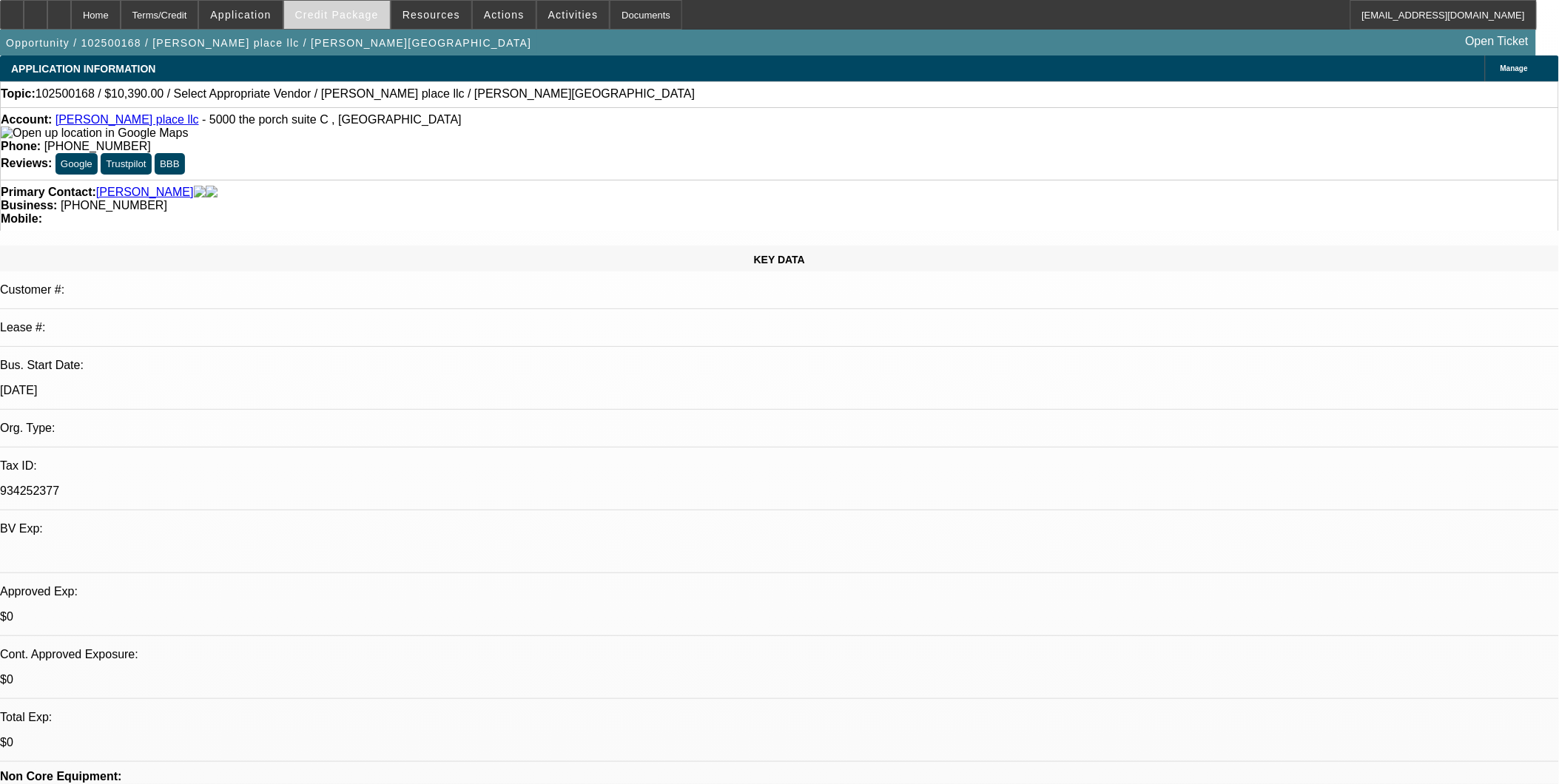
click at [353, 16] on span "Credit Package" at bounding box center [337, 14] width 83 height 11
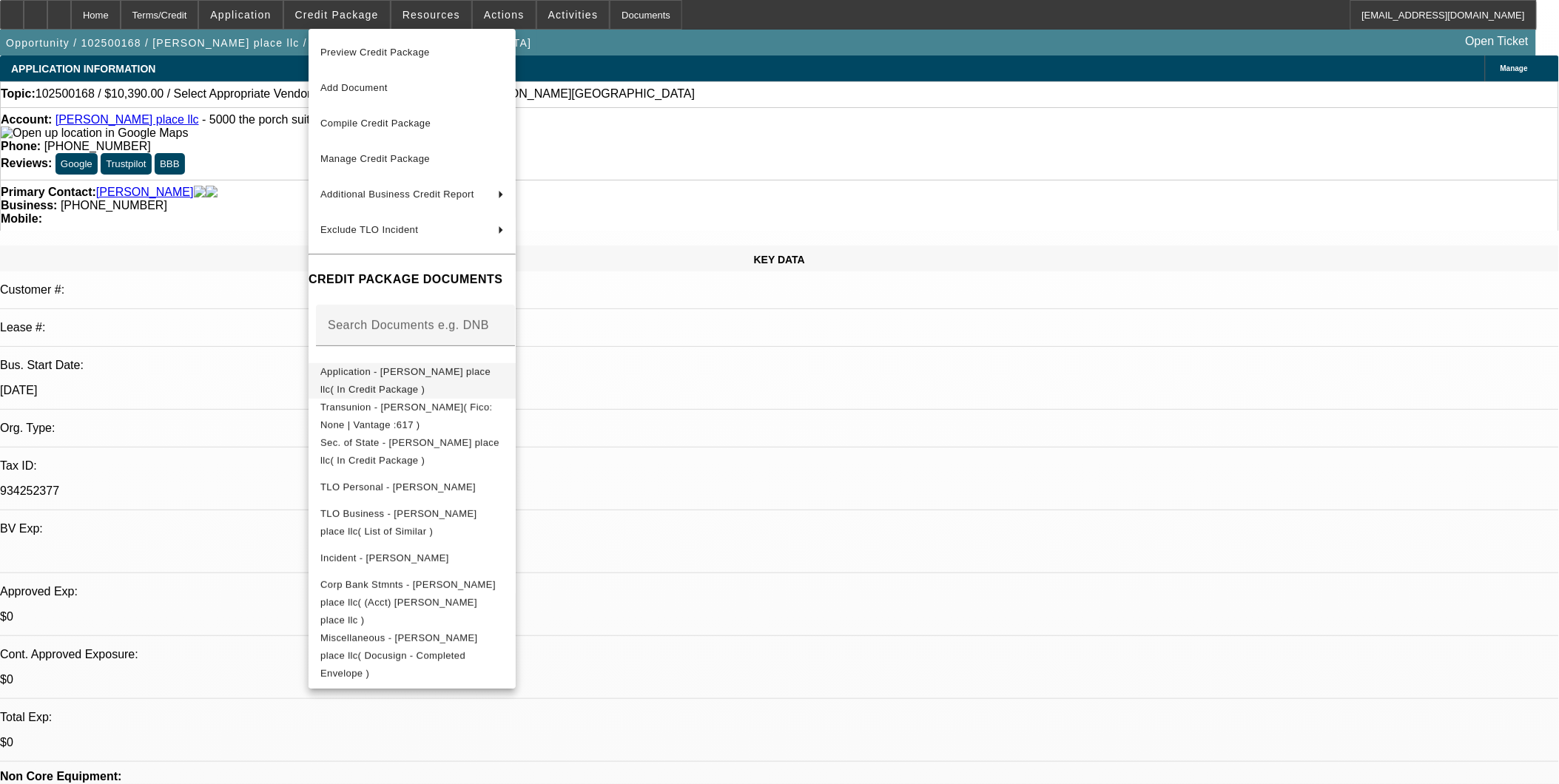
click at [490, 381] on span "Application - higdon place llc( In Credit Package )" at bounding box center [412, 380] width 184 height 35
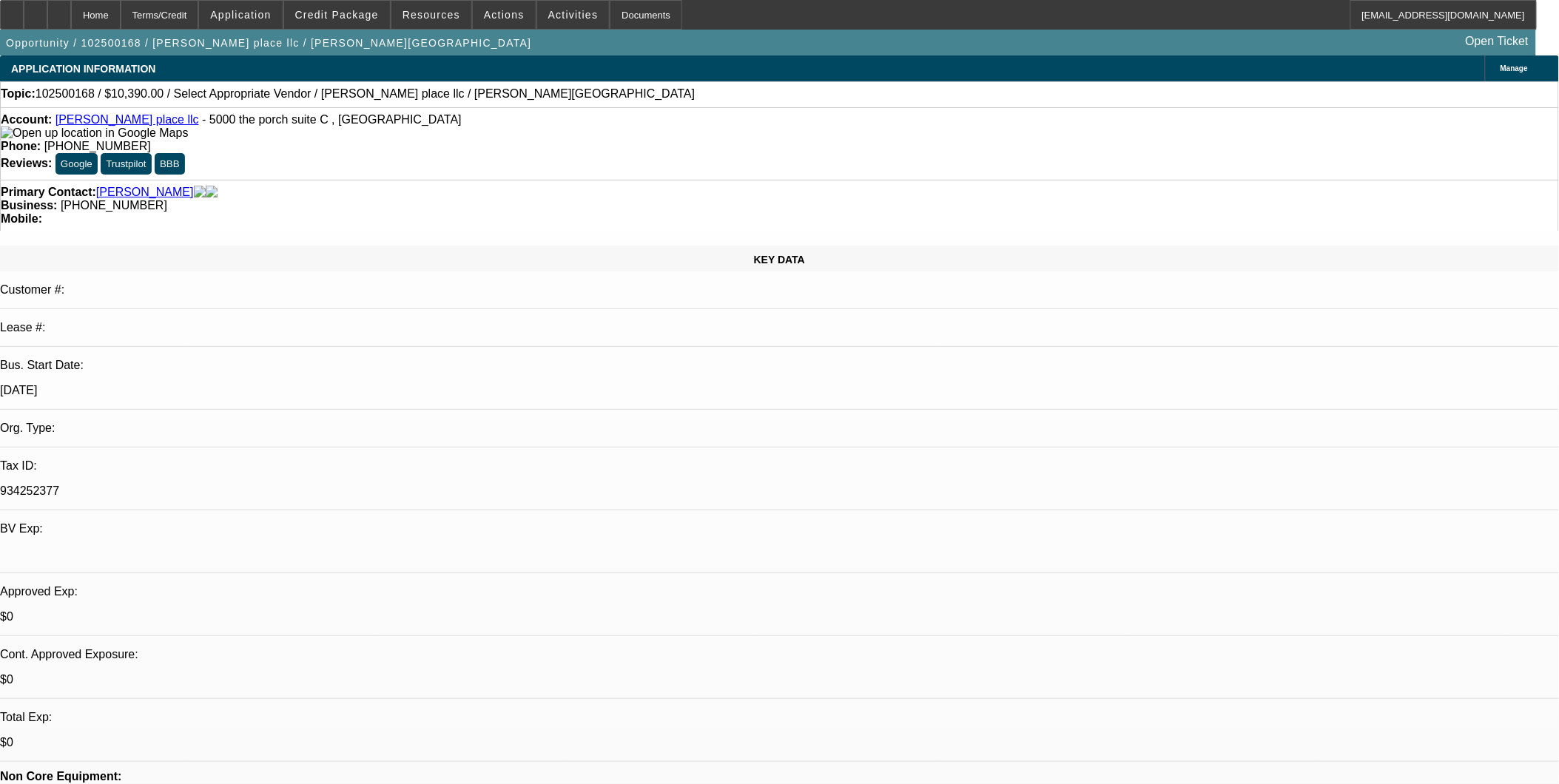
click at [187, 138] on icon at bounding box center [187, 132] width 0 height 12
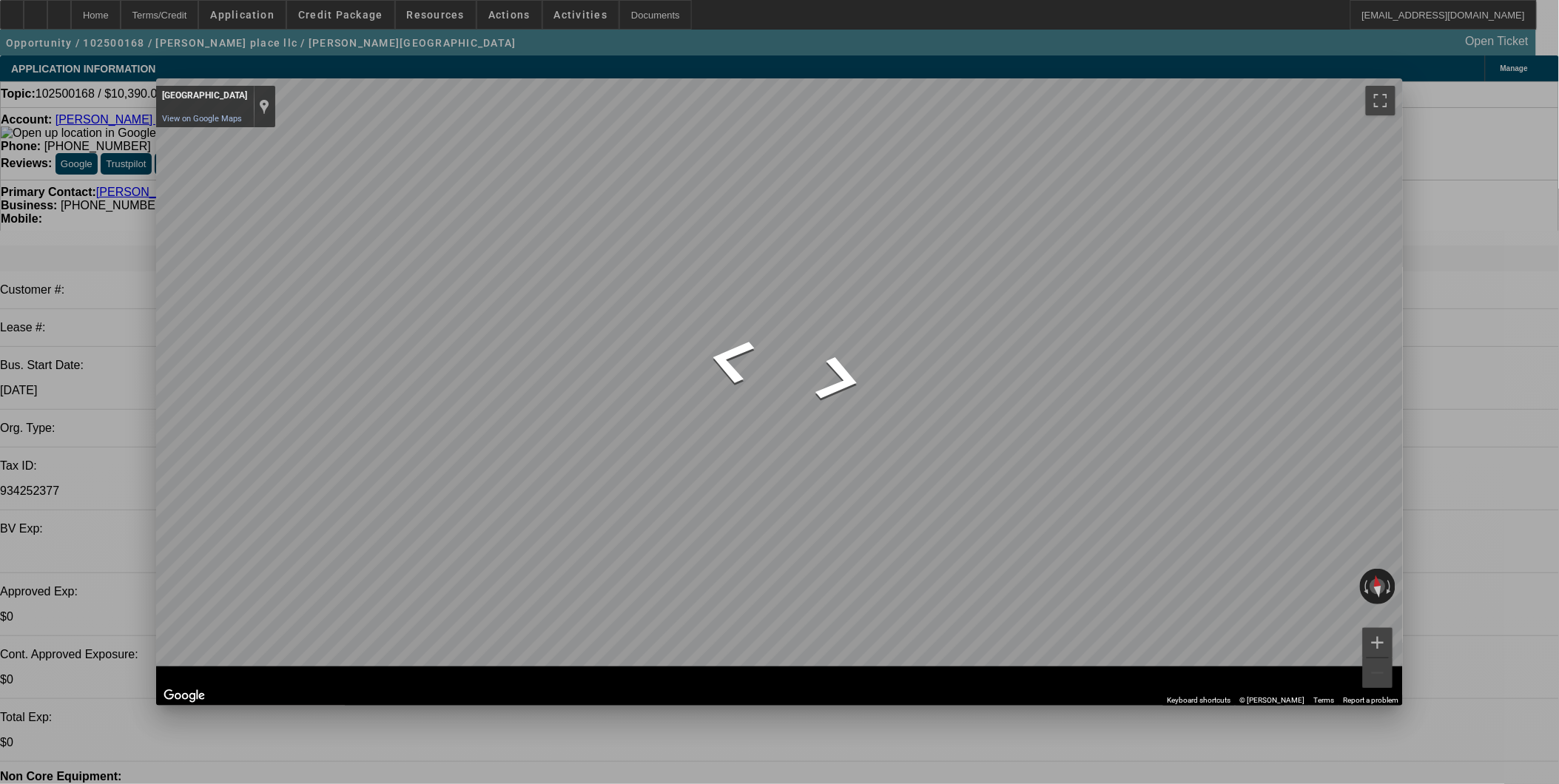
click at [785, 418] on div "Google Street View Close ← Move left → Move right ↑ Move up ↓ Move down + Zoom …" at bounding box center [780, 392] width 1559 height 784
click at [785, 90] on span "Close" at bounding box center [1383, 91] width 20 height 9
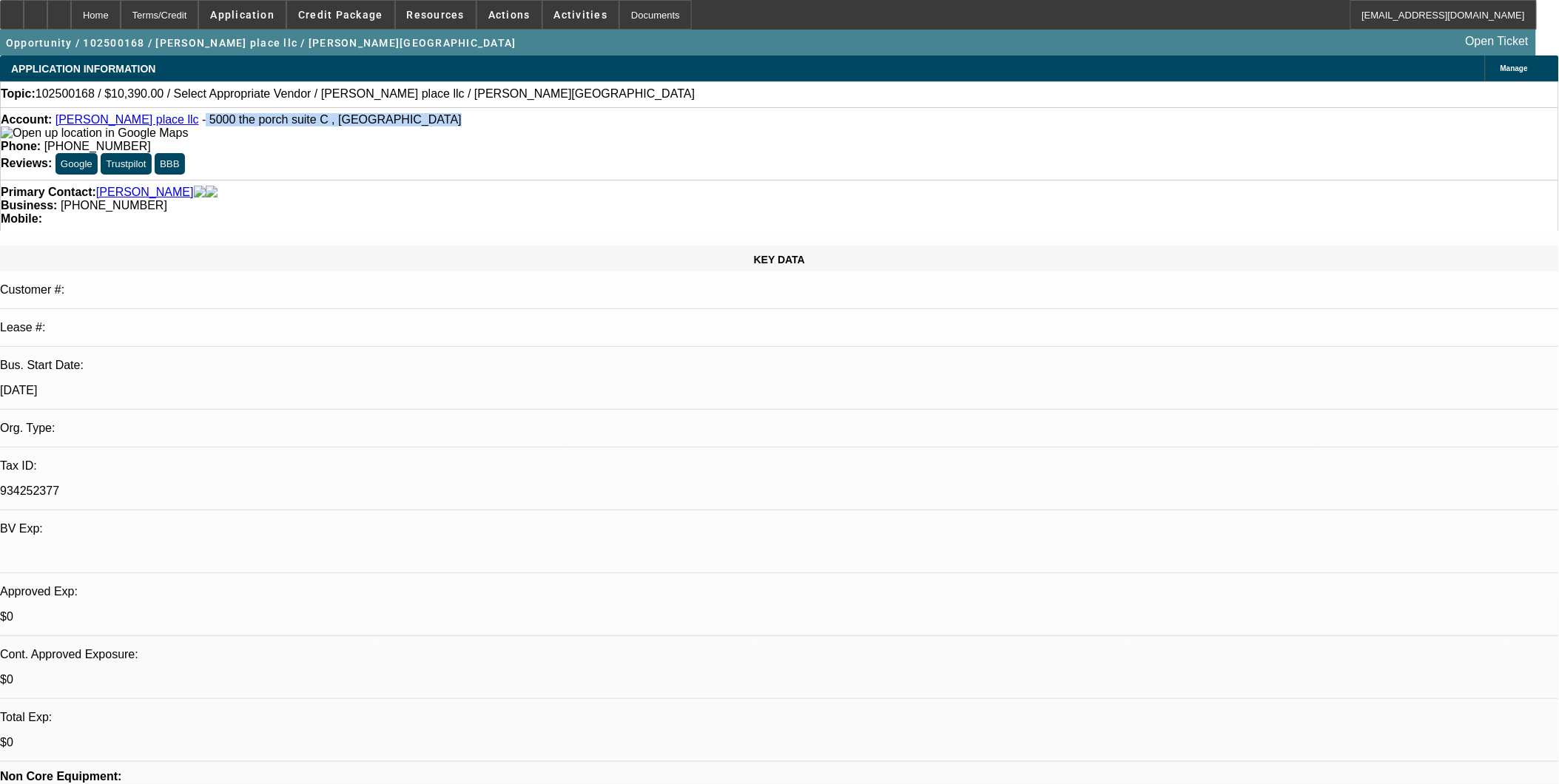
drag, startPoint x: 142, startPoint y: 121, endPoint x: 339, endPoint y: 125, distance: 197.0
click at [339, 125] on div "Account: higdon place llc - 5000 the porch suite C , Oakland, MD 21550" at bounding box center [780, 126] width 1557 height 27
copy span "5000 the porch suite C , Oakland, MD 21550"
click at [349, 9] on span at bounding box center [340, 14] width 107 height 35
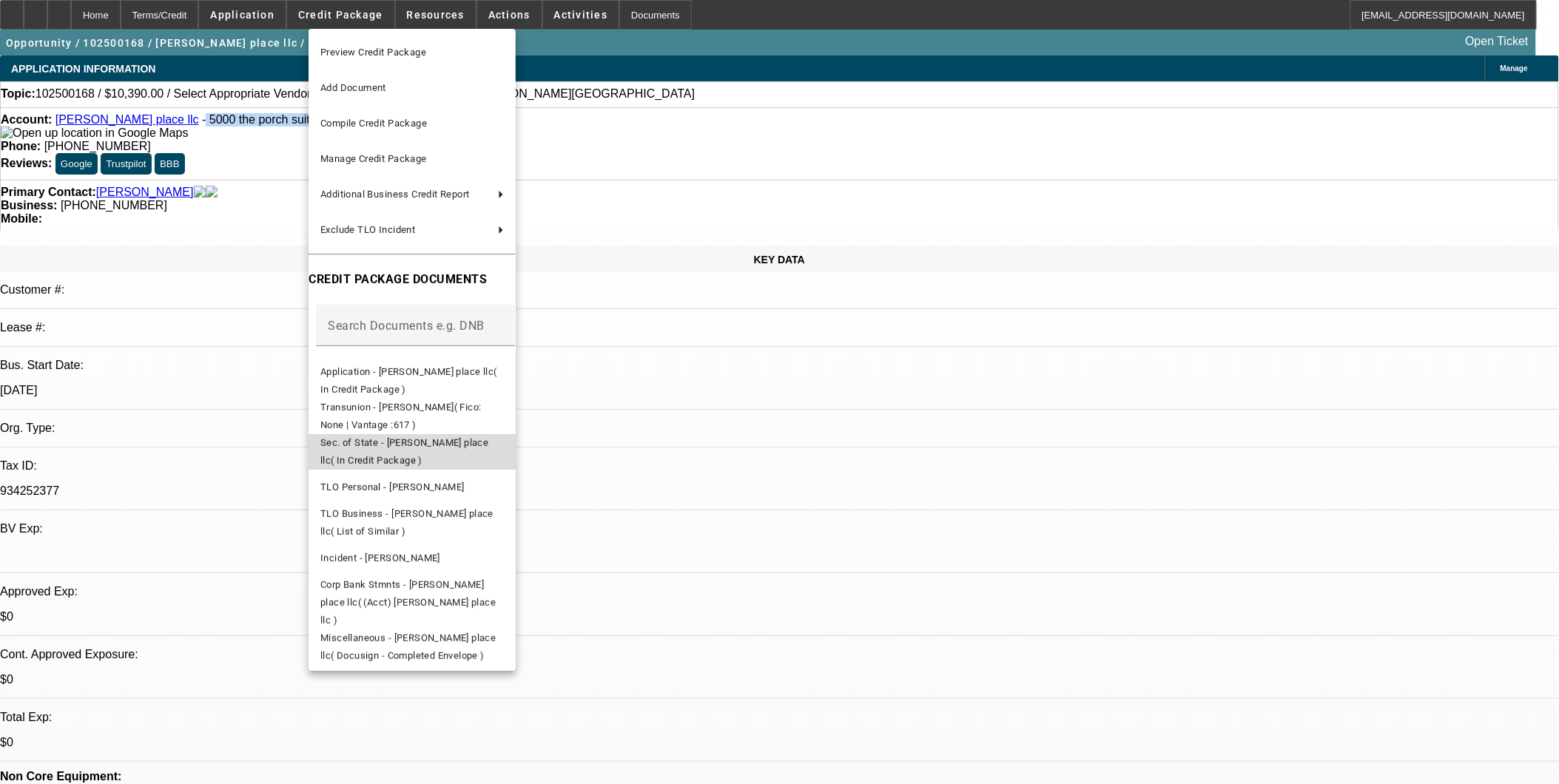
click at [486, 447] on span "Sec. of State - higdon place llc( In Credit Package )" at bounding box center [405, 450] width 168 height 29
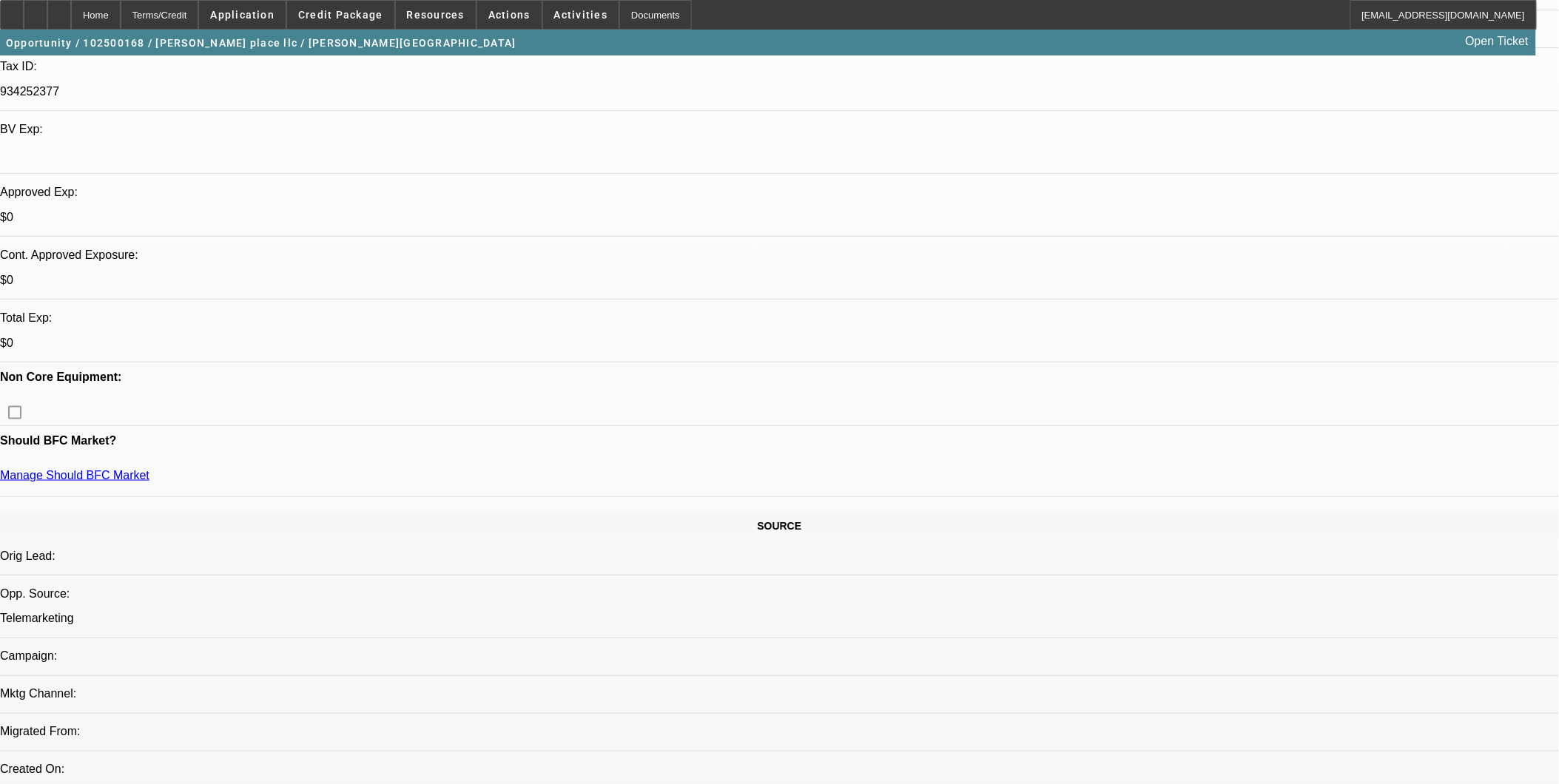
scroll to position [410, 0]
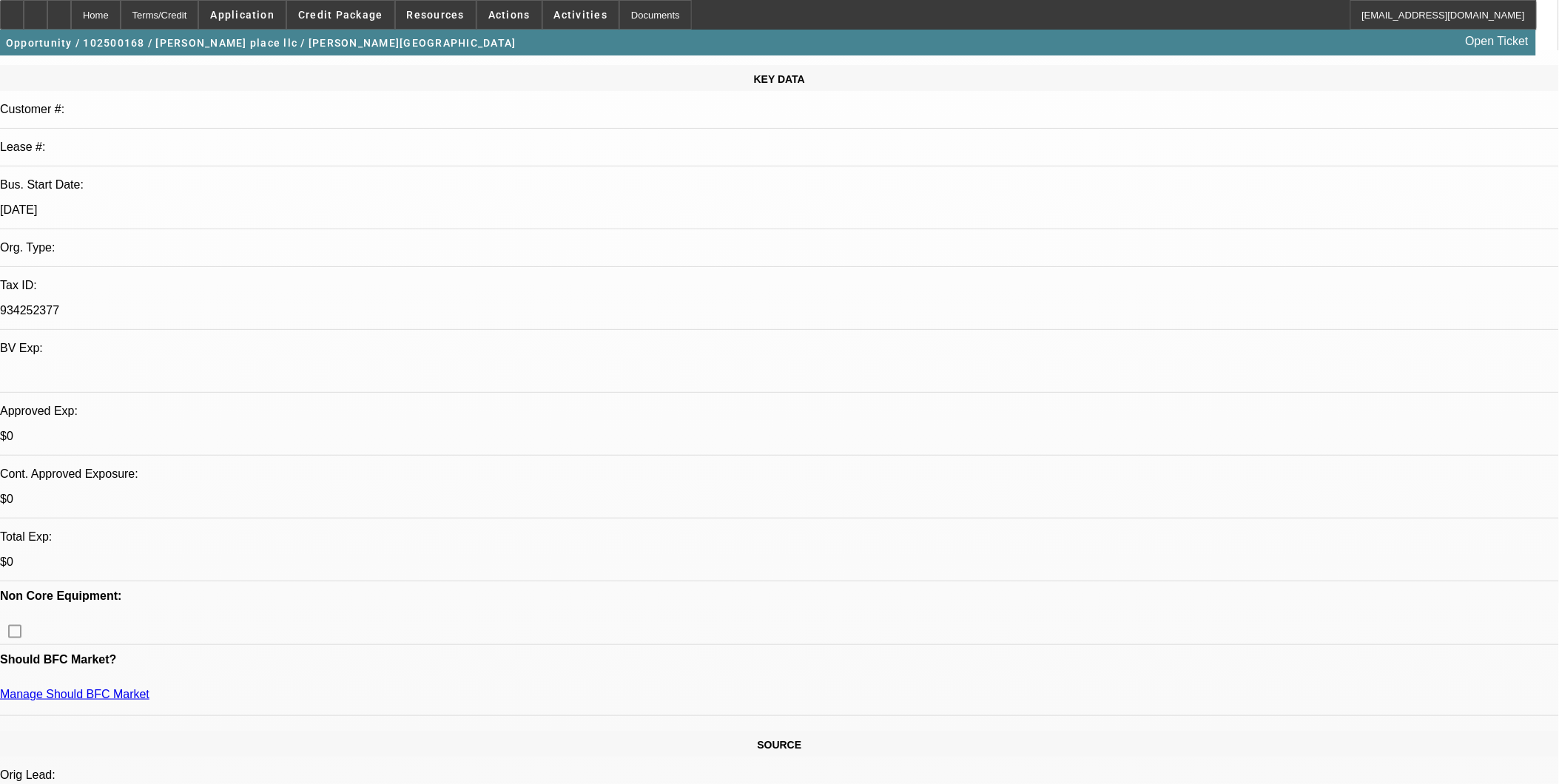
scroll to position [0, 0]
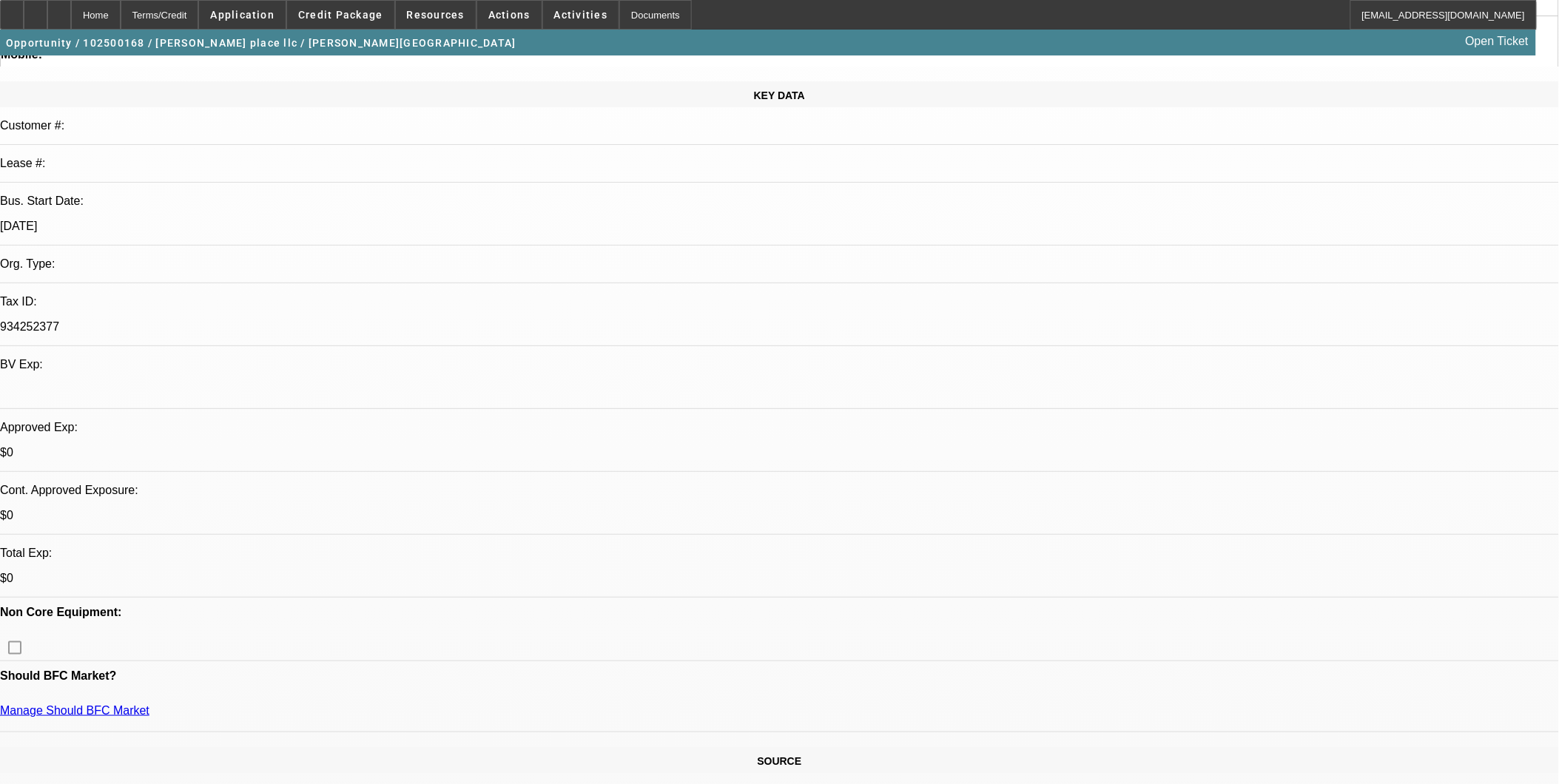
scroll to position [328, 0]
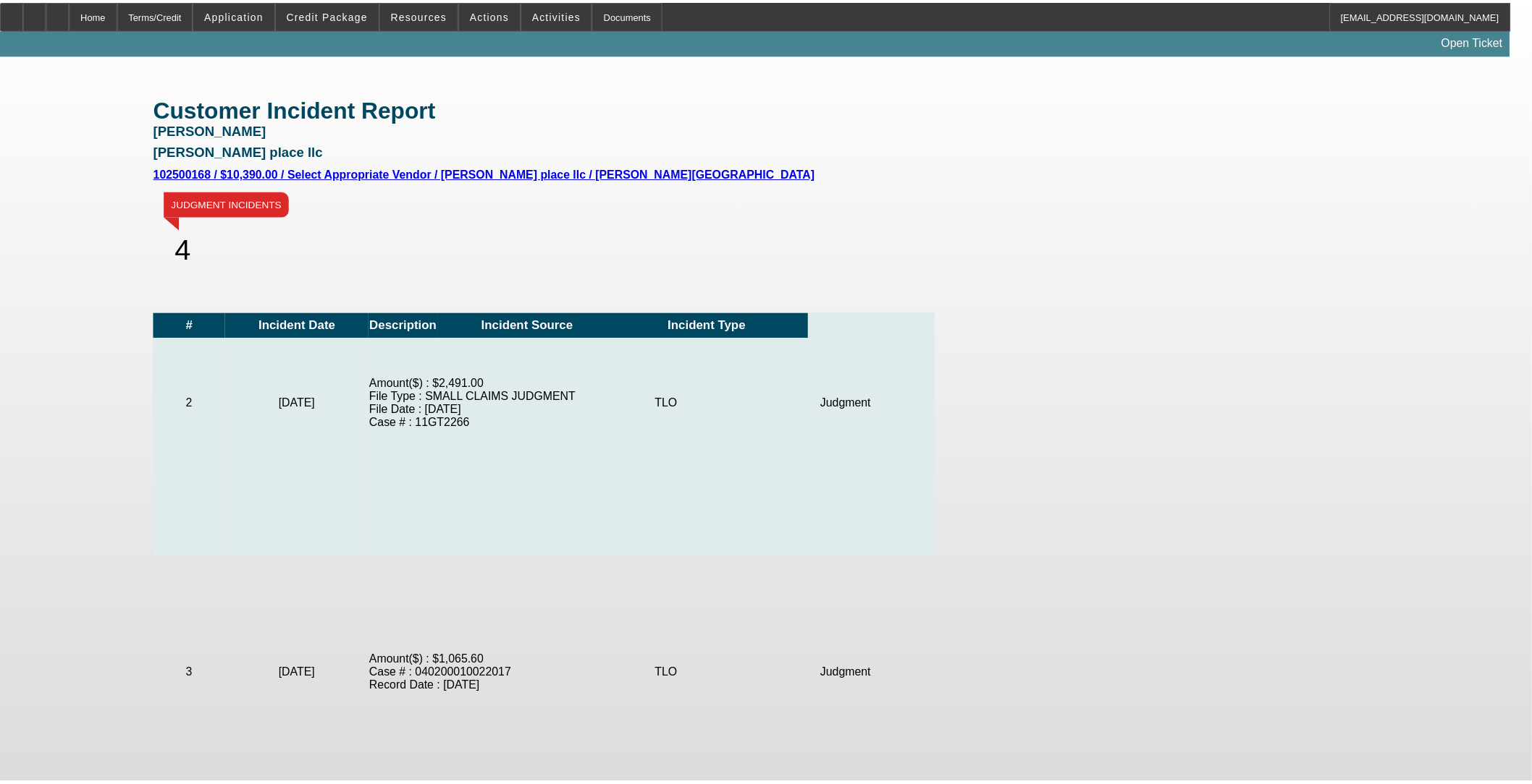
scroll to position [366, 0]
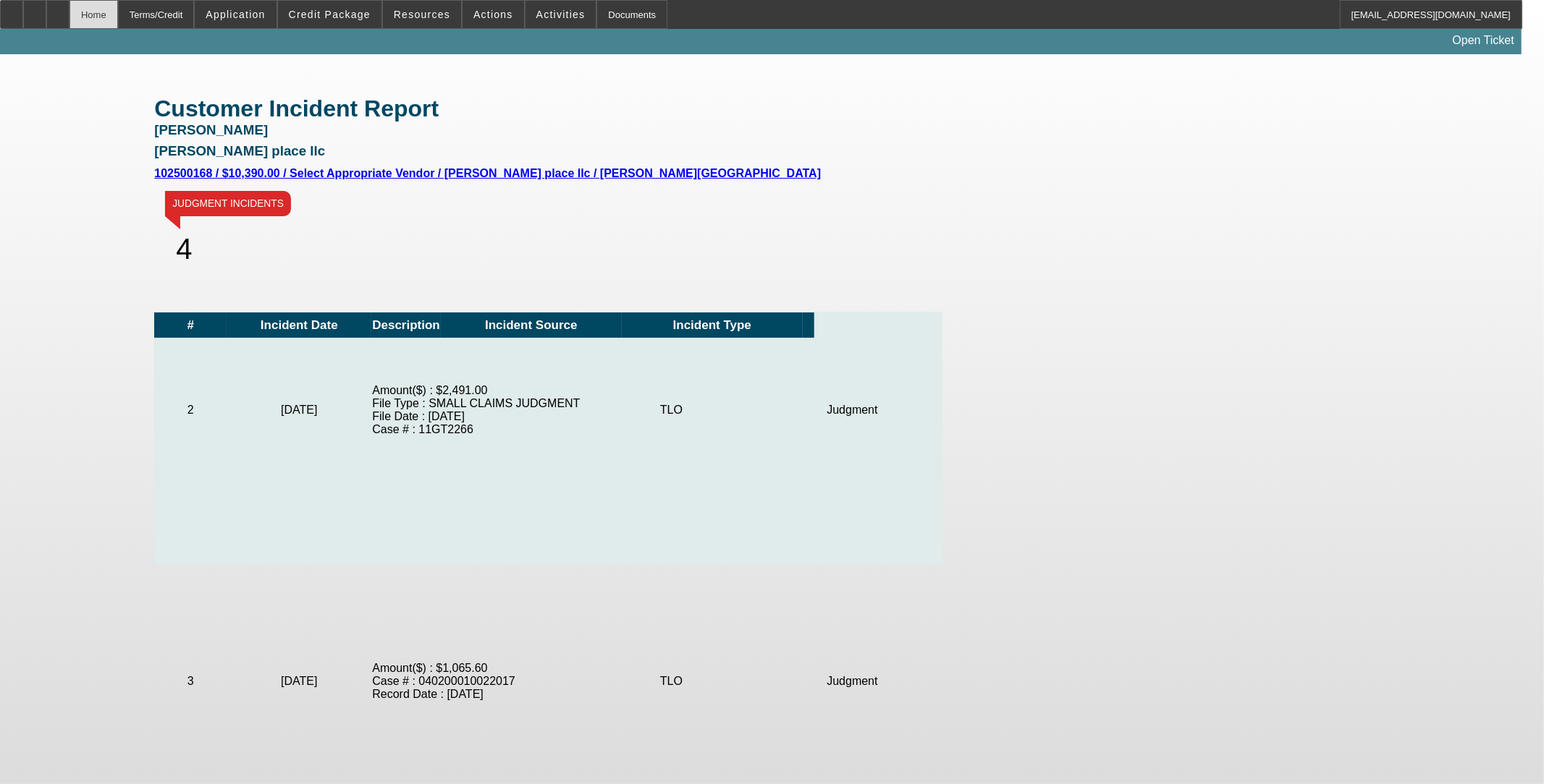
click at [118, 21] on div "Home" at bounding box center [94, 14] width 49 height 29
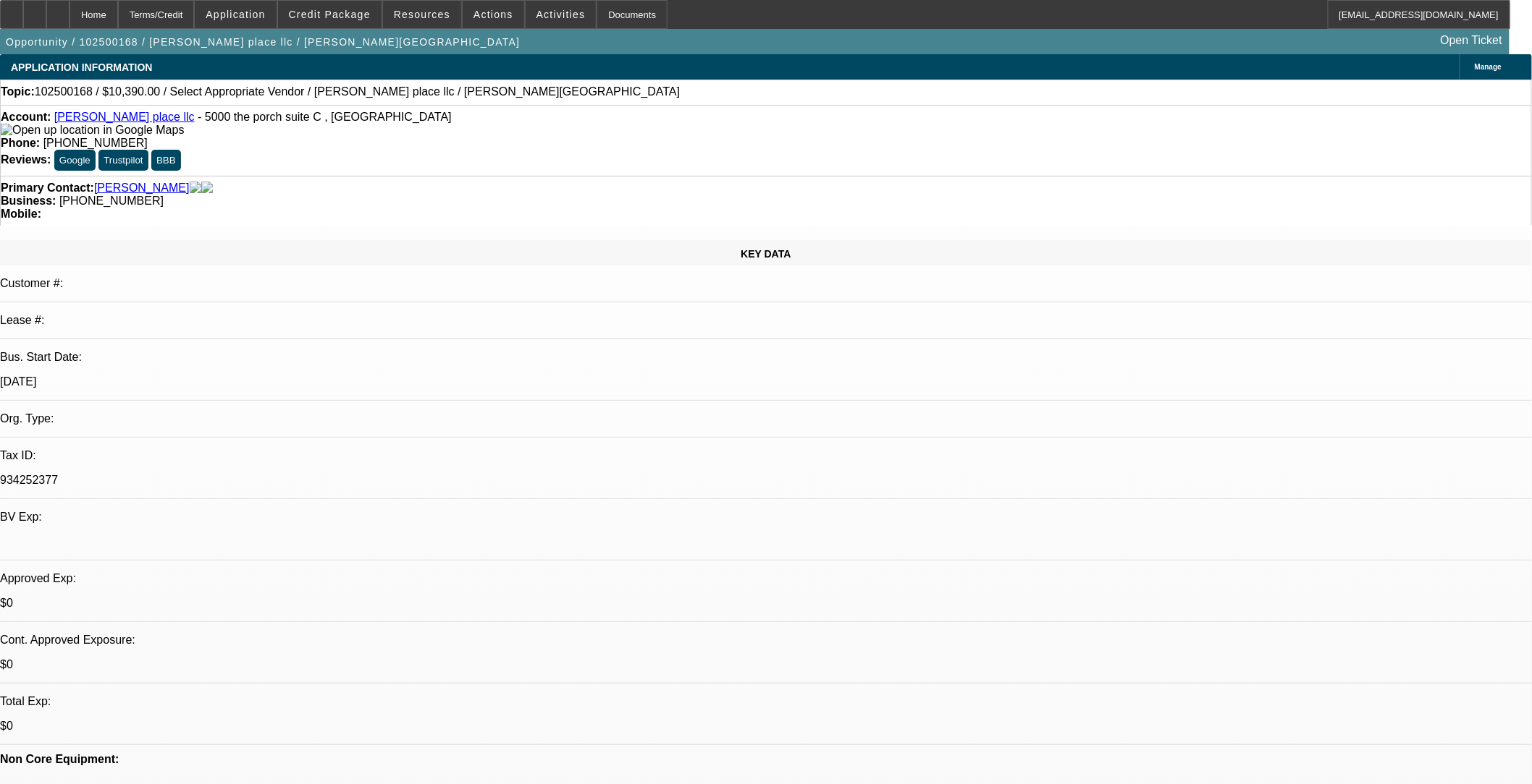
select select "0"
select select "2"
select select "0.1"
select select "4"
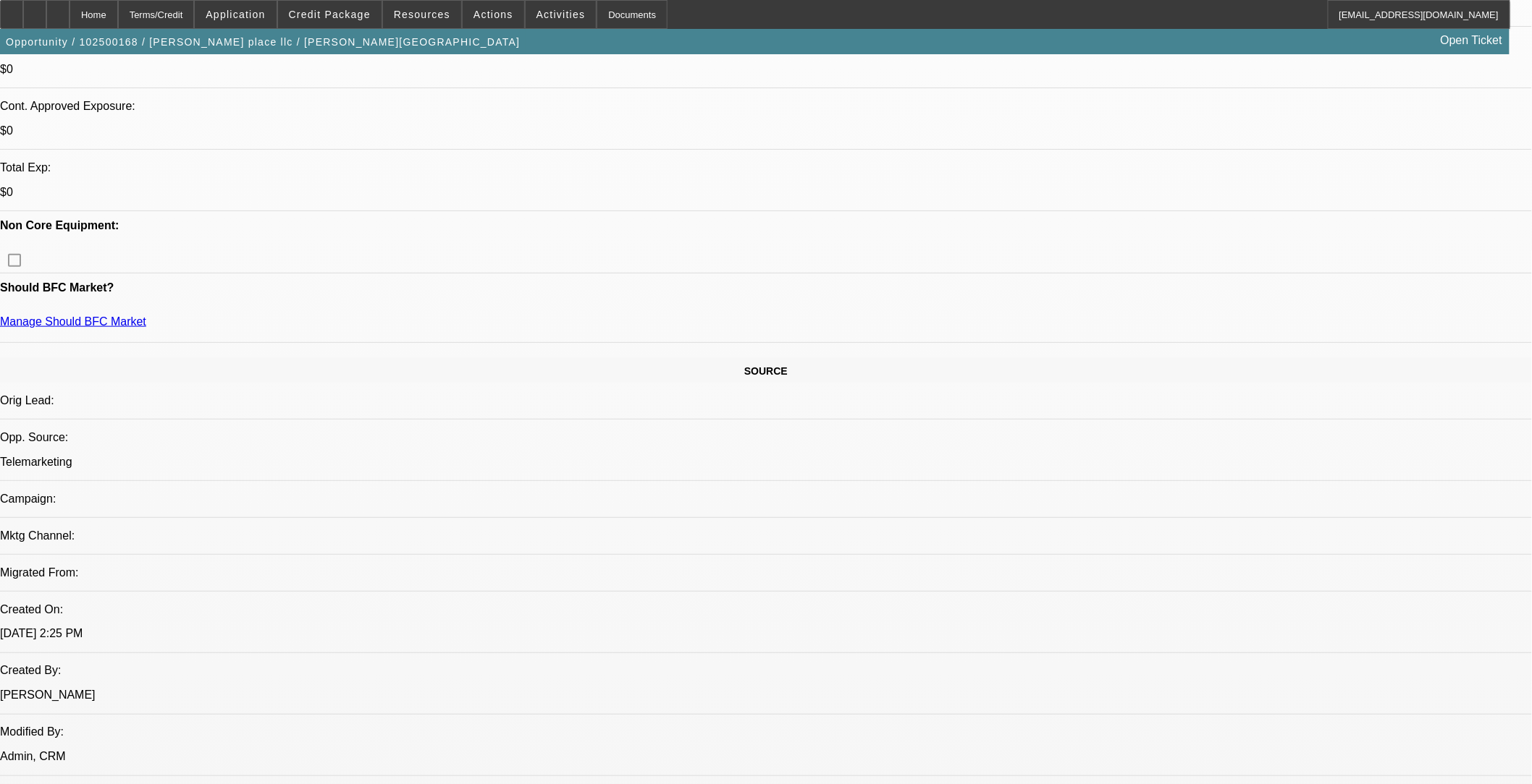
scroll to position [562, 0]
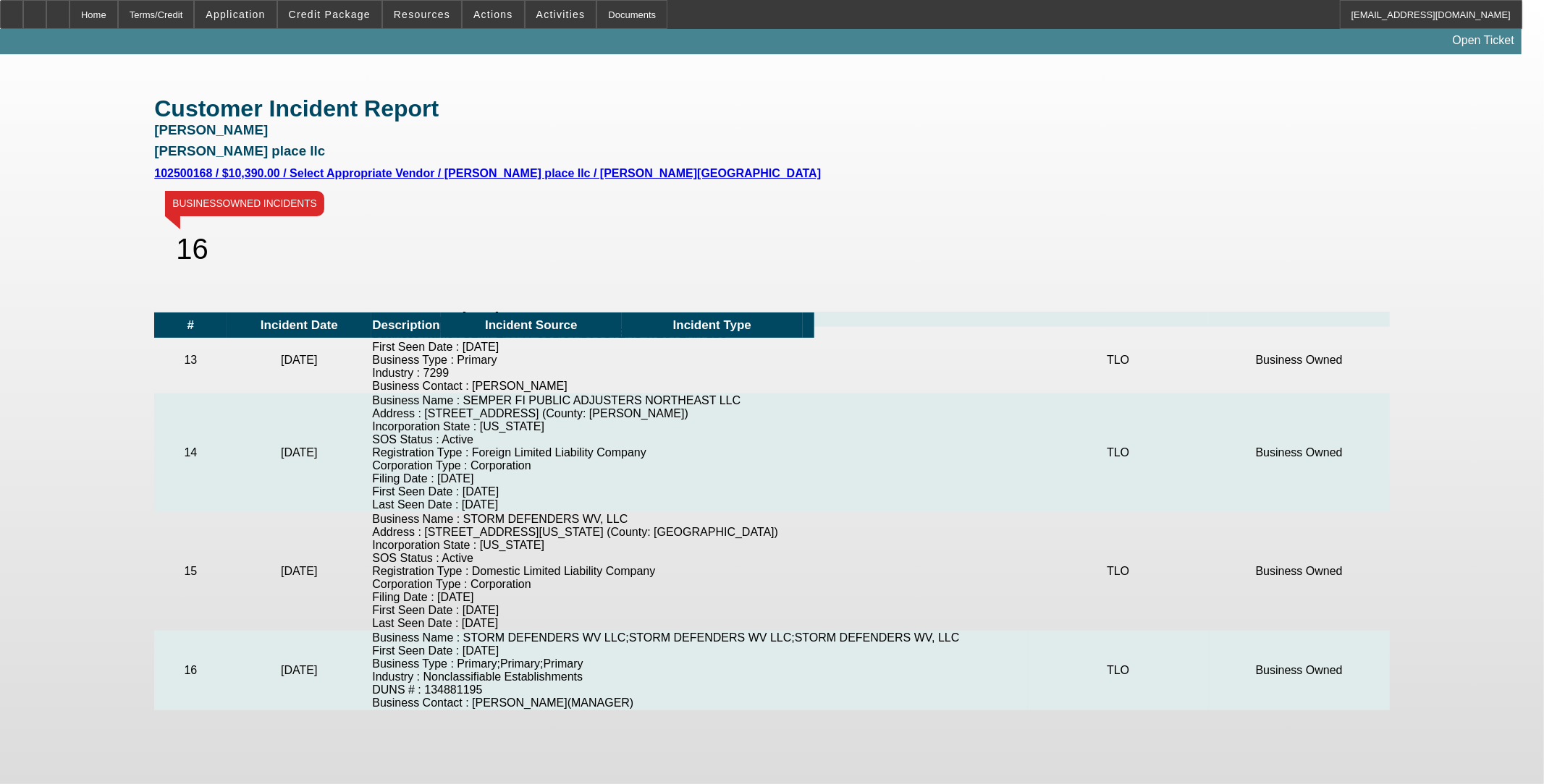
scroll to position [1343, 0]
